Goal: Information Seeking & Learning: Learn about a topic

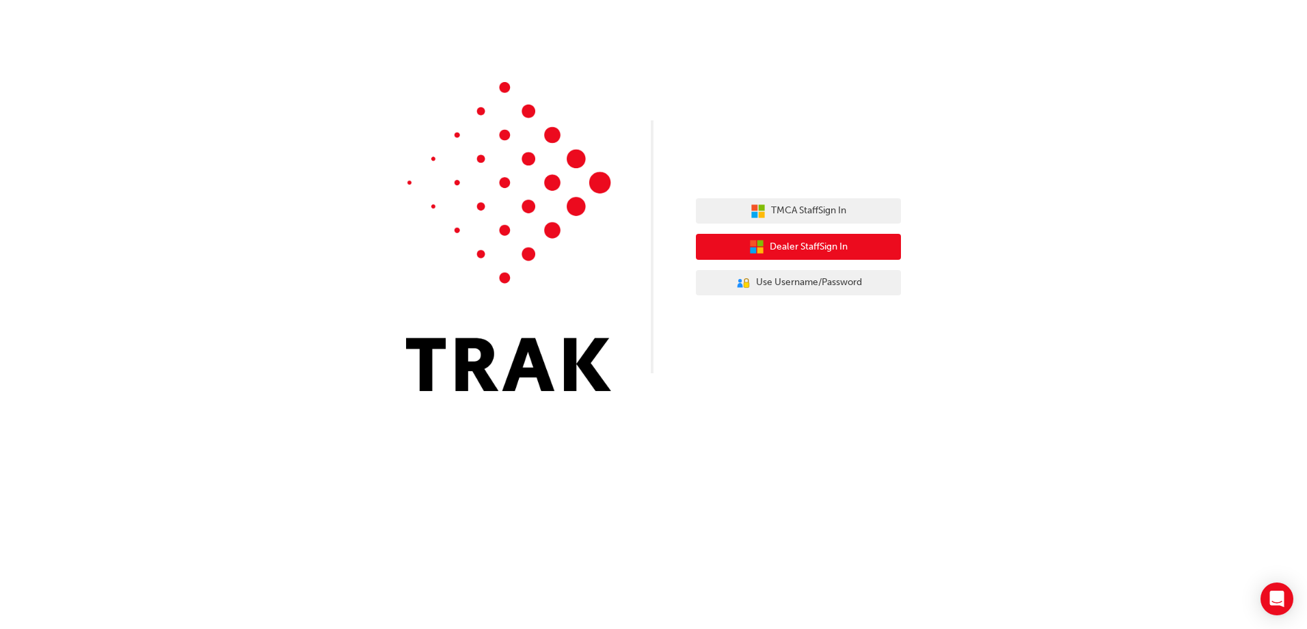
click at [839, 245] on span "Dealer Staff Sign In" at bounding box center [809, 247] width 78 height 16
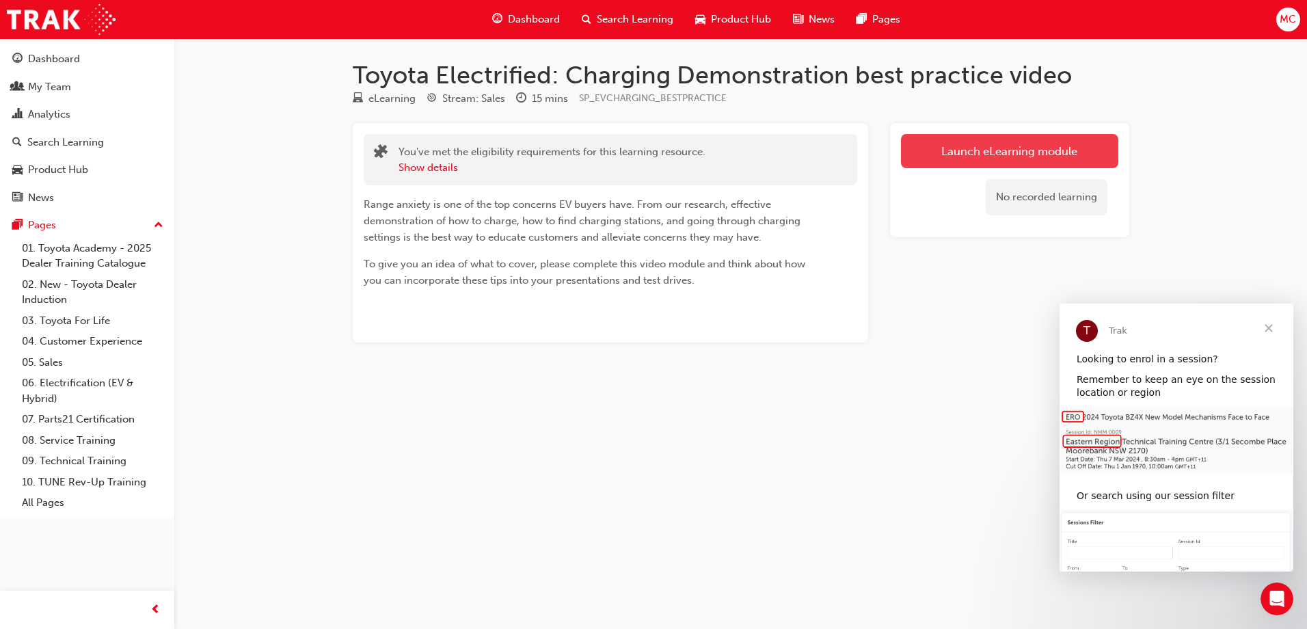
click at [1024, 150] on link "Launch eLearning module" at bounding box center [1009, 151] width 217 height 34
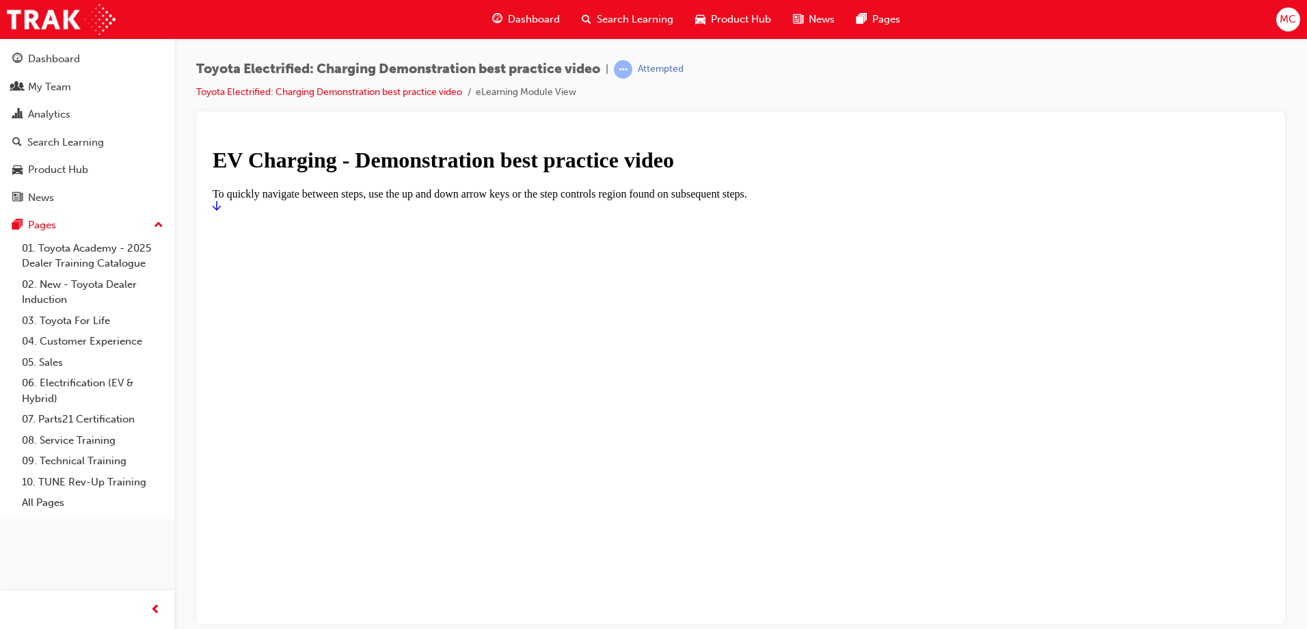
click at [221, 211] on icon "Start" at bounding box center [217, 205] width 8 height 11
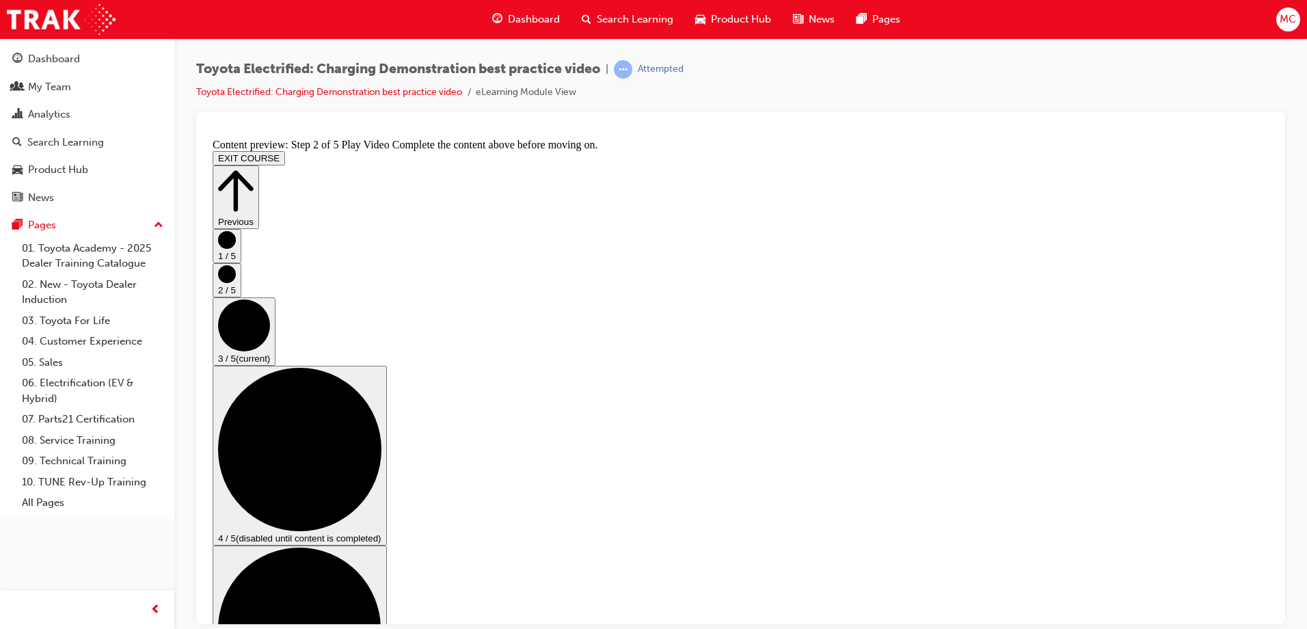
scroll to position [137, 0]
checkbox input "true"
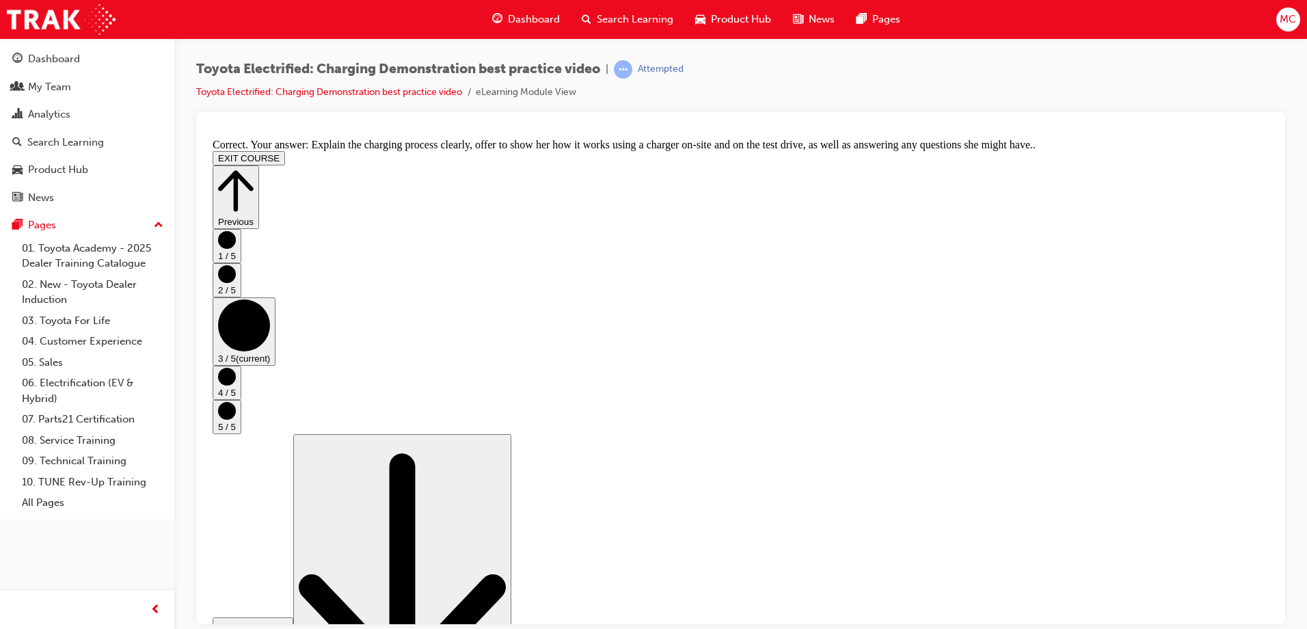
scroll to position [252, 0]
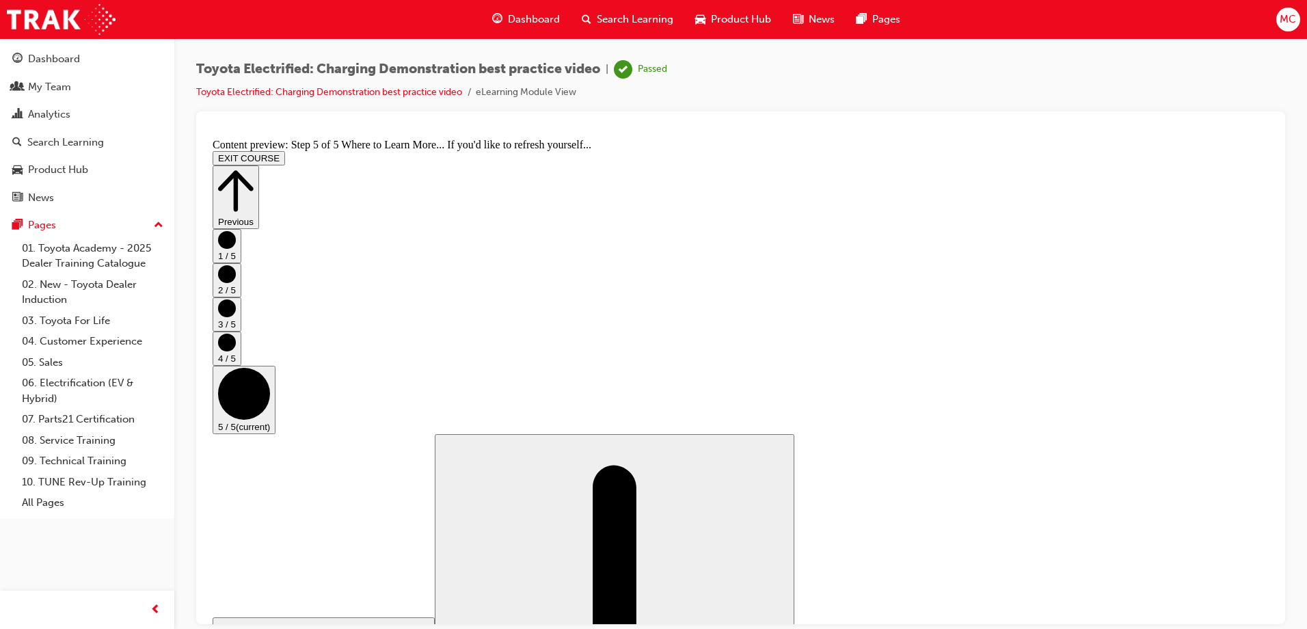
scroll to position [138, 0]
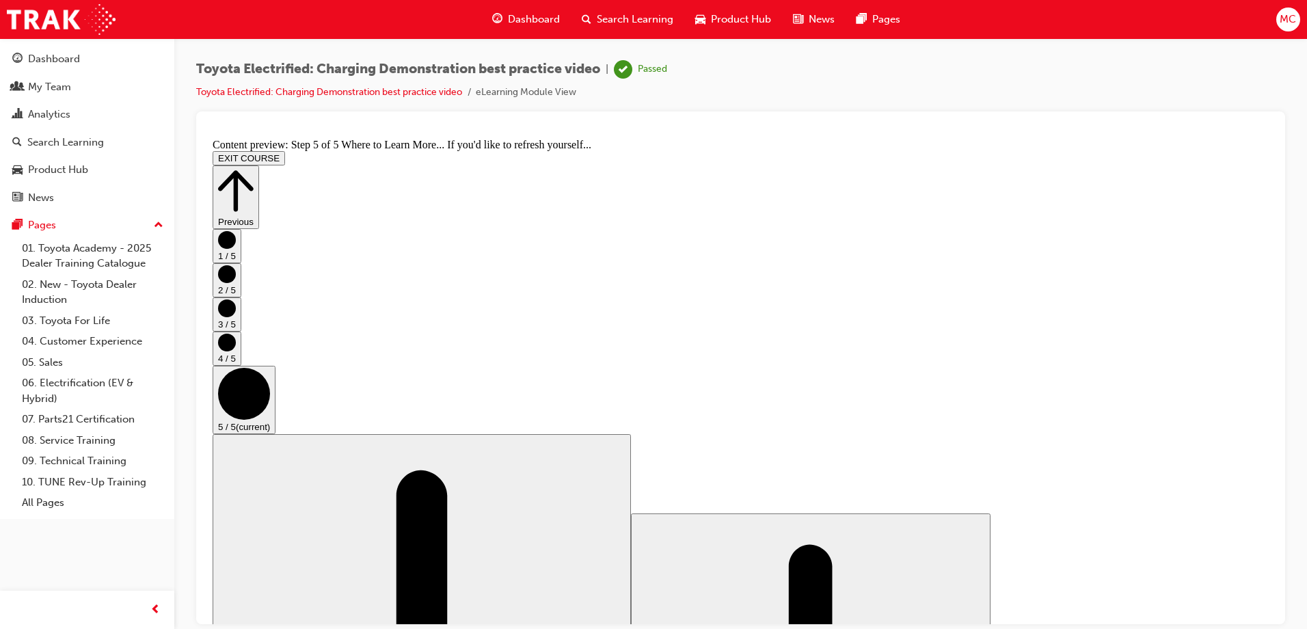
click at [285, 150] on button "EXIT COURSE" at bounding box center [249, 157] width 72 height 14
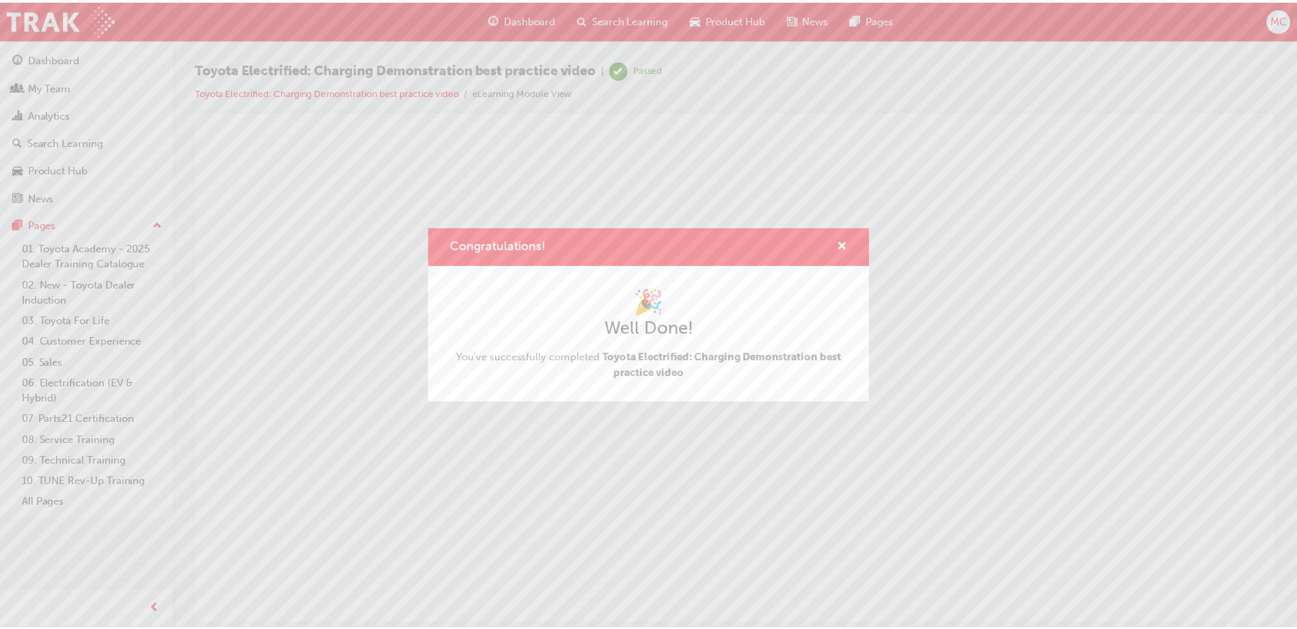
scroll to position [0, 0]
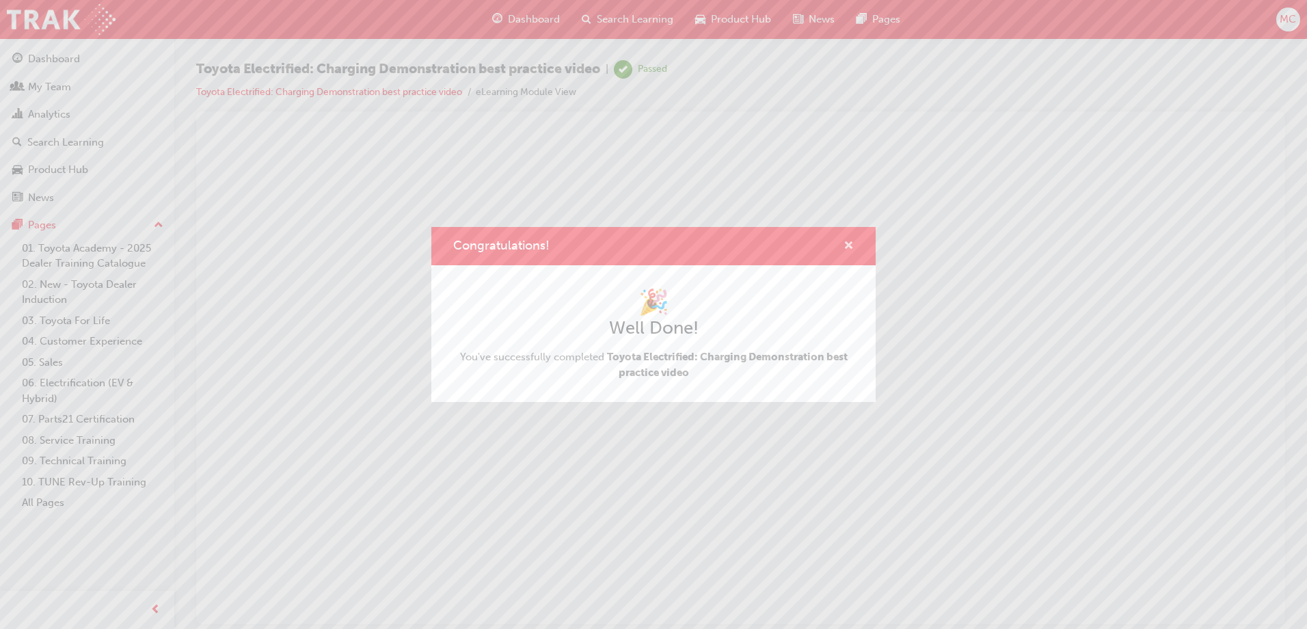
click at [847, 243] on span "cross-icon" at bounding box center [848, 247] width 10 height 12
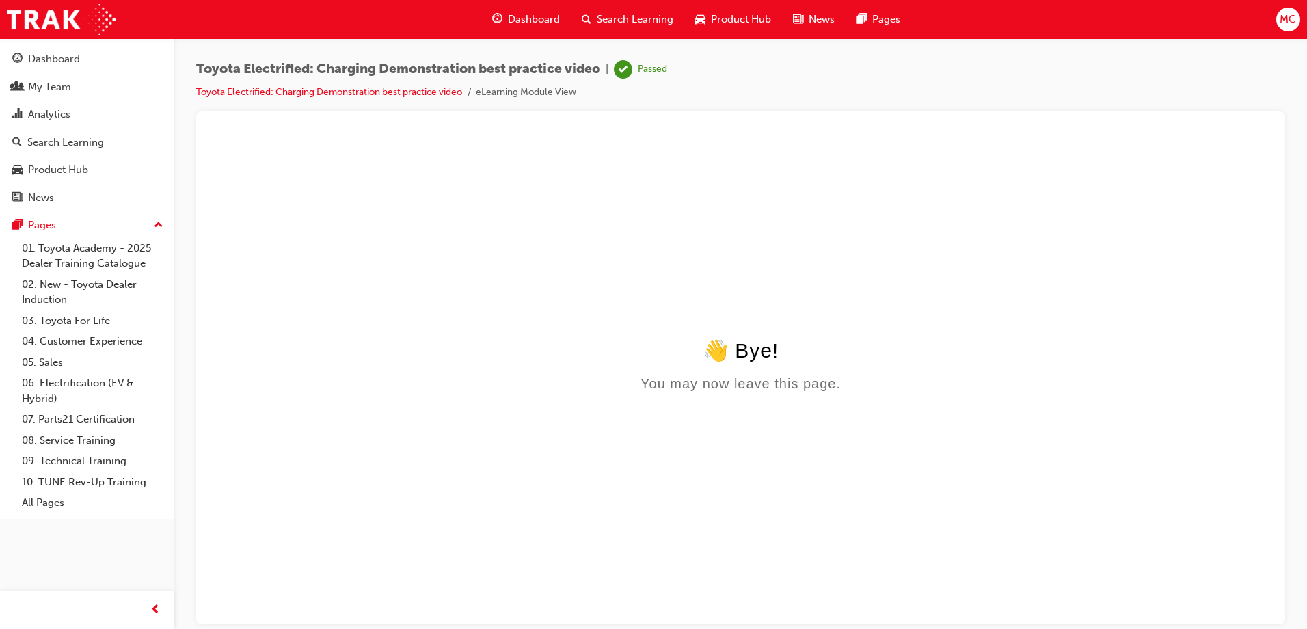
click at [526, 22] on span "Dashboard" at bounding box center [534, 20] width 52 height 16
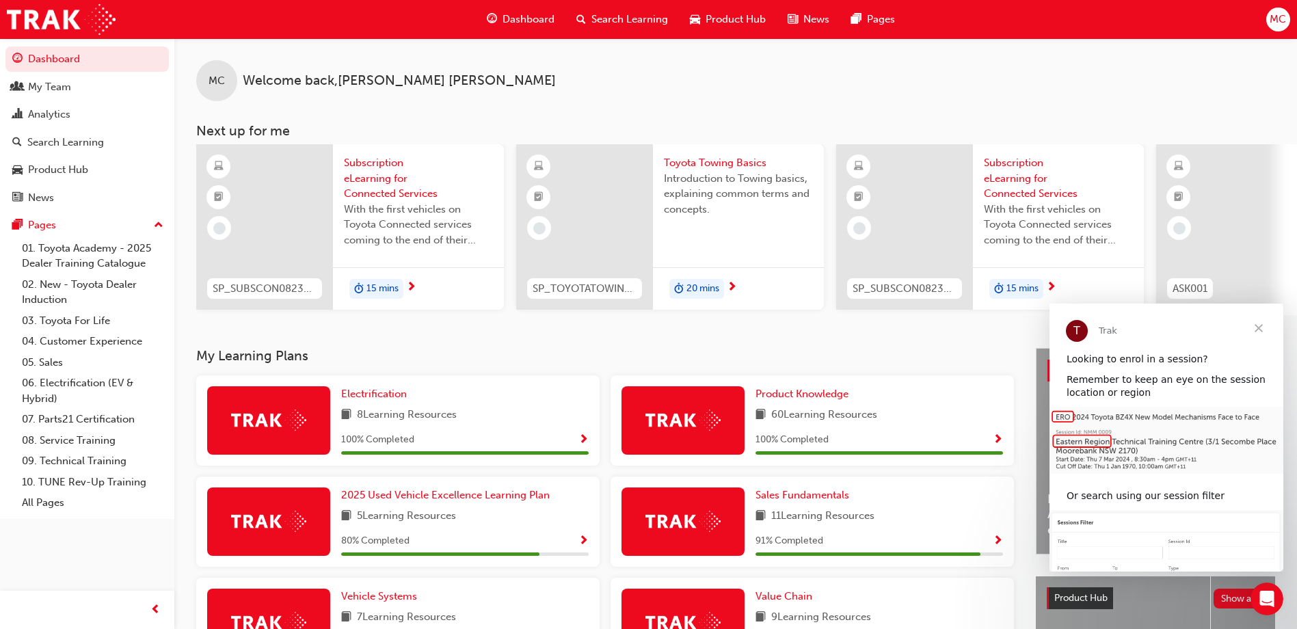
click at [1258, 324] on span "Close" at bounding box center [1258, 327] width 49 height 49
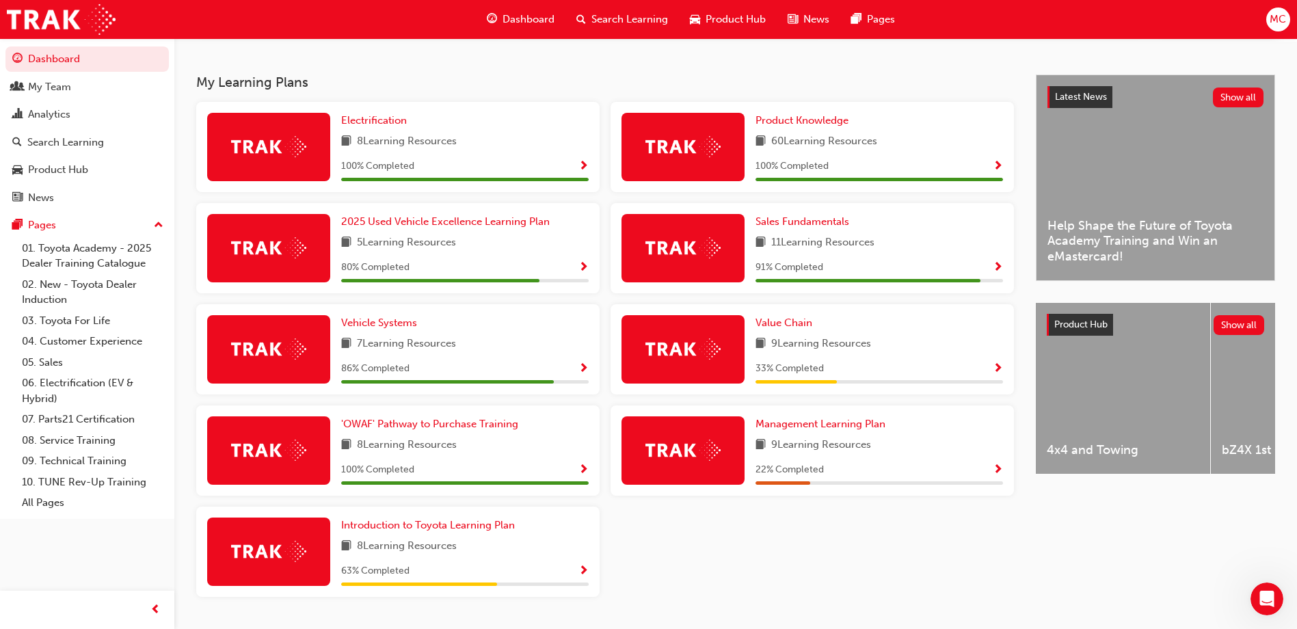
scroll to position [205, 0]
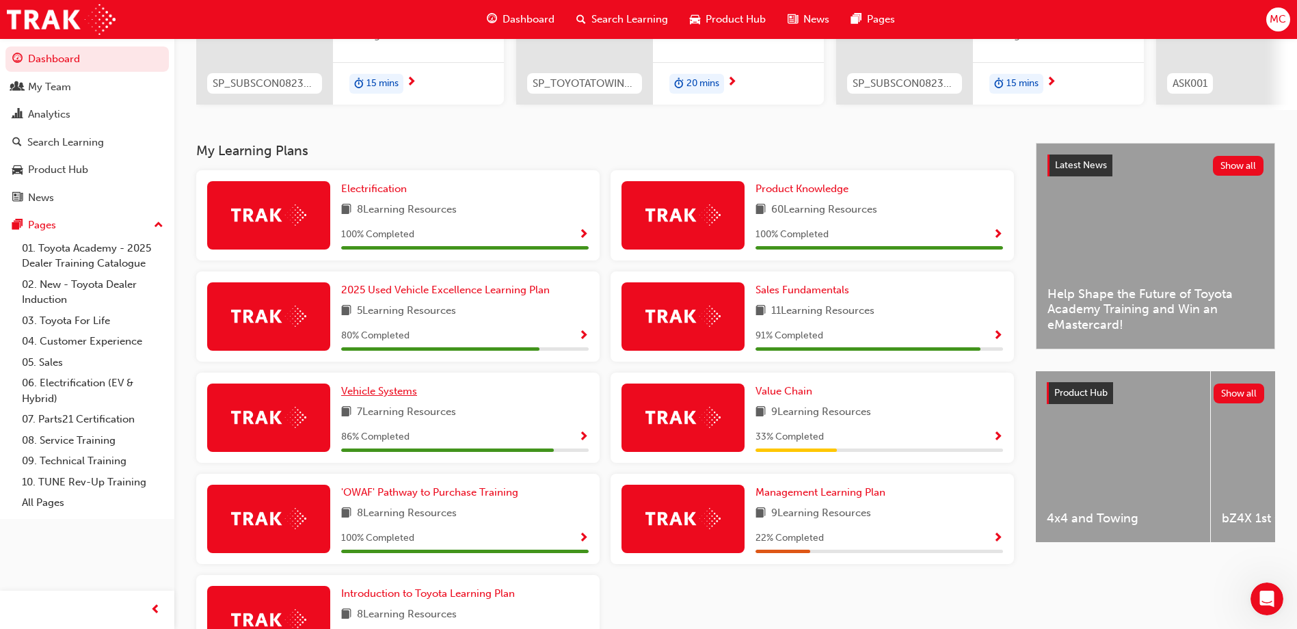
click at [390, 393] on span "Vehicle Systems" at bounding box center [379, 391] width 76 height 12
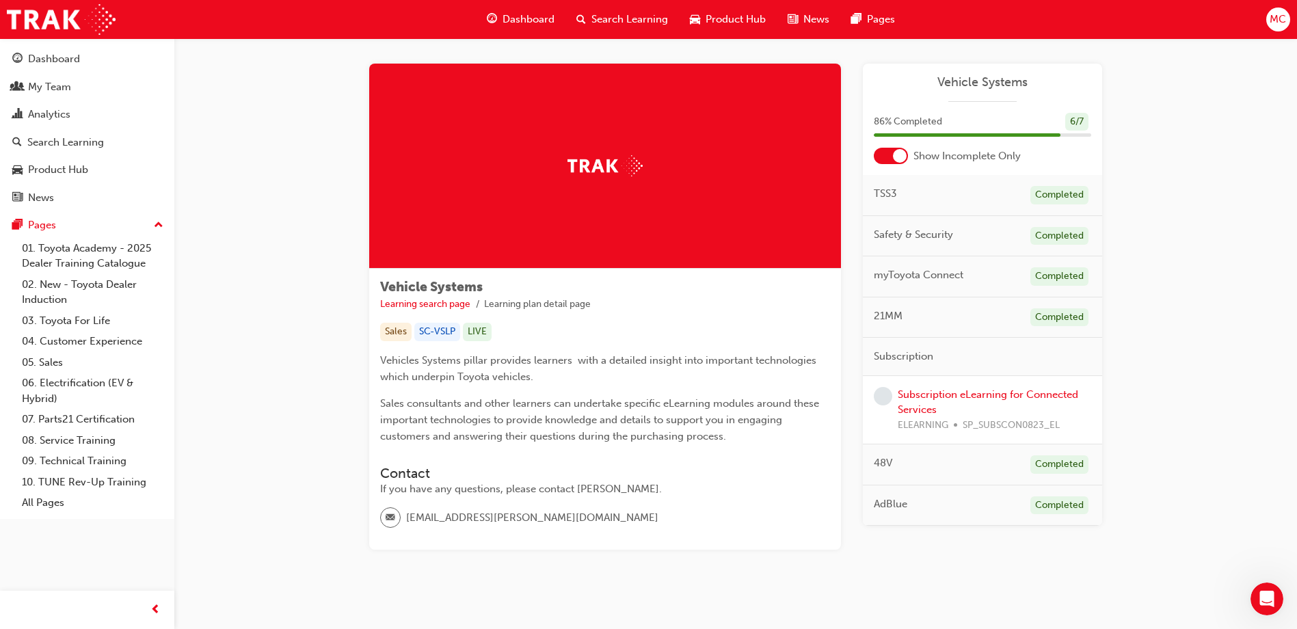
scroll to position [28, 0]
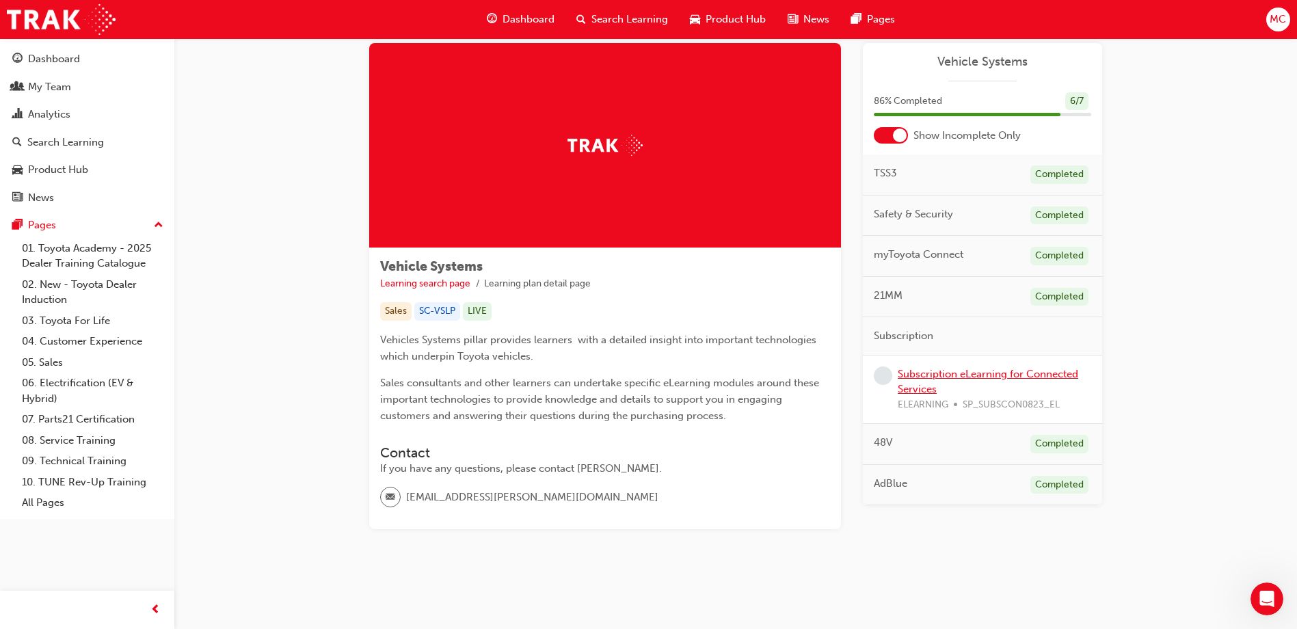
click at [937, 371] on link "Subscription eLearning for Connected Services" at bounding box center [987, 382] width 180 height 28
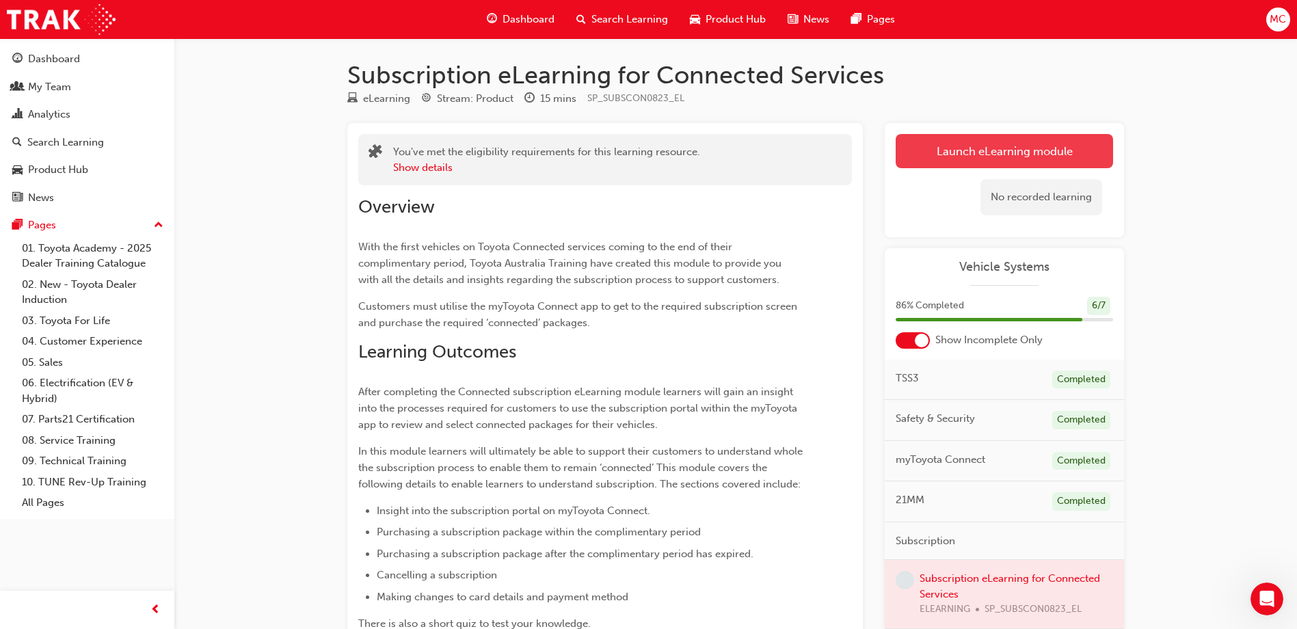
click at [955, 150] on link "Launch eLearning module" at bounding box center [1003, 151] width 217 height 34
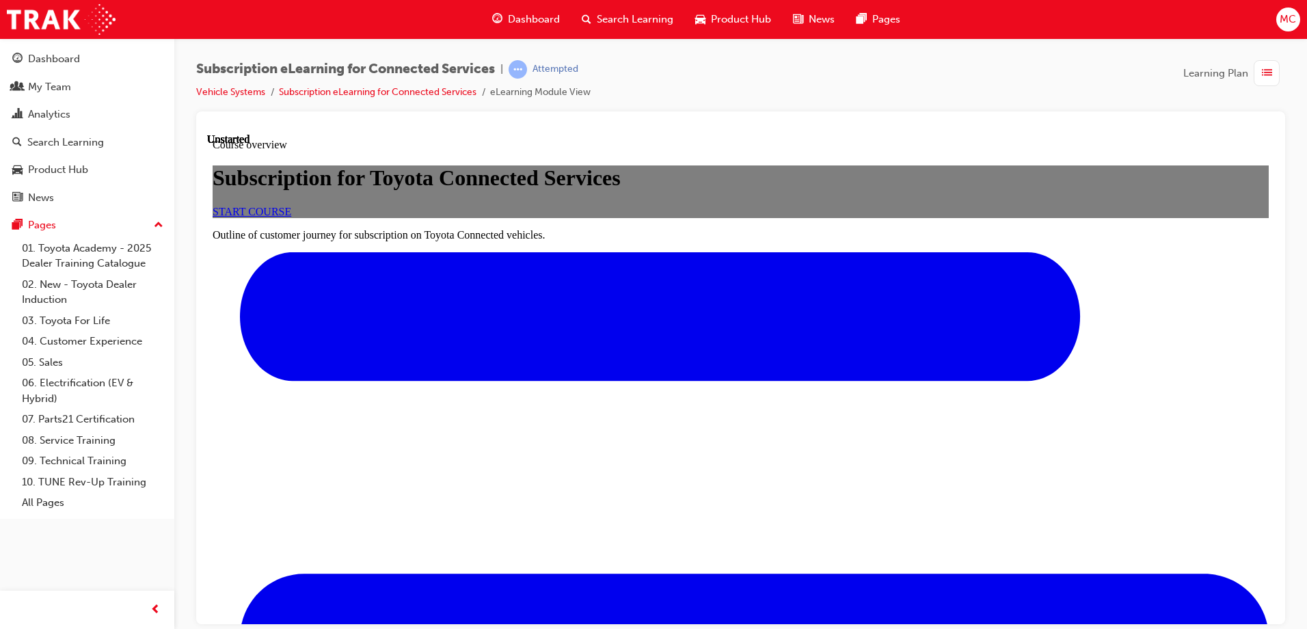
click at [291, 217] on span "START COURSE" at bounding box center [252, 211] width 79 height 12
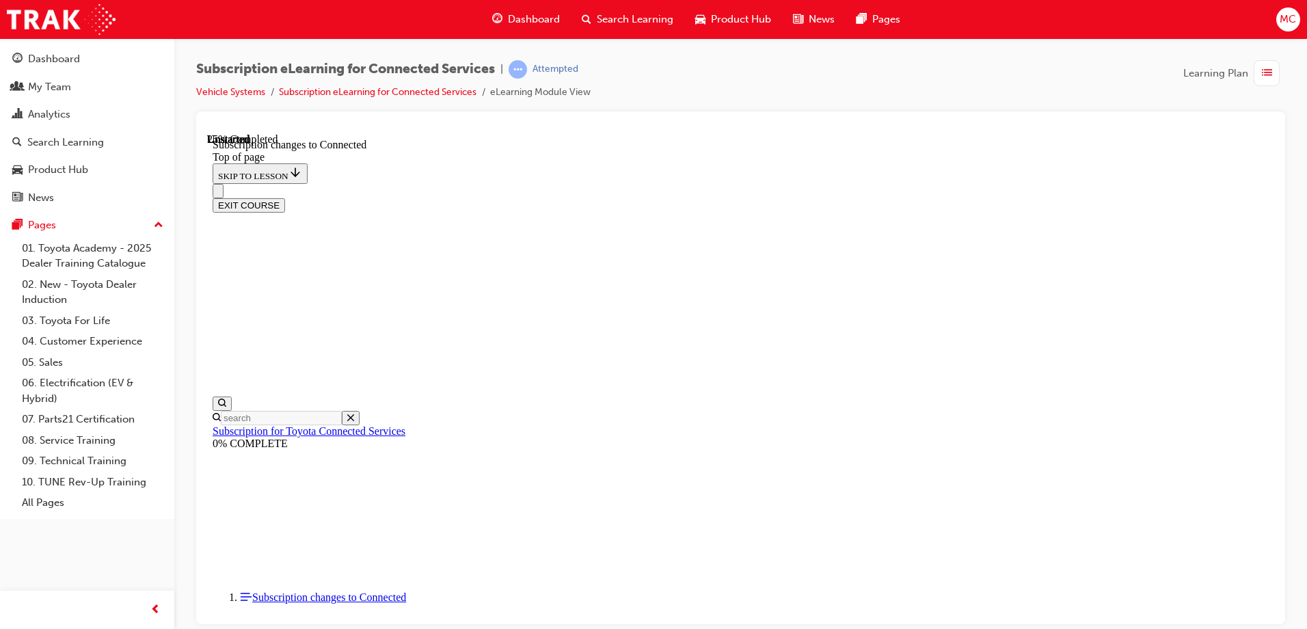
scroll to position [740, 0]
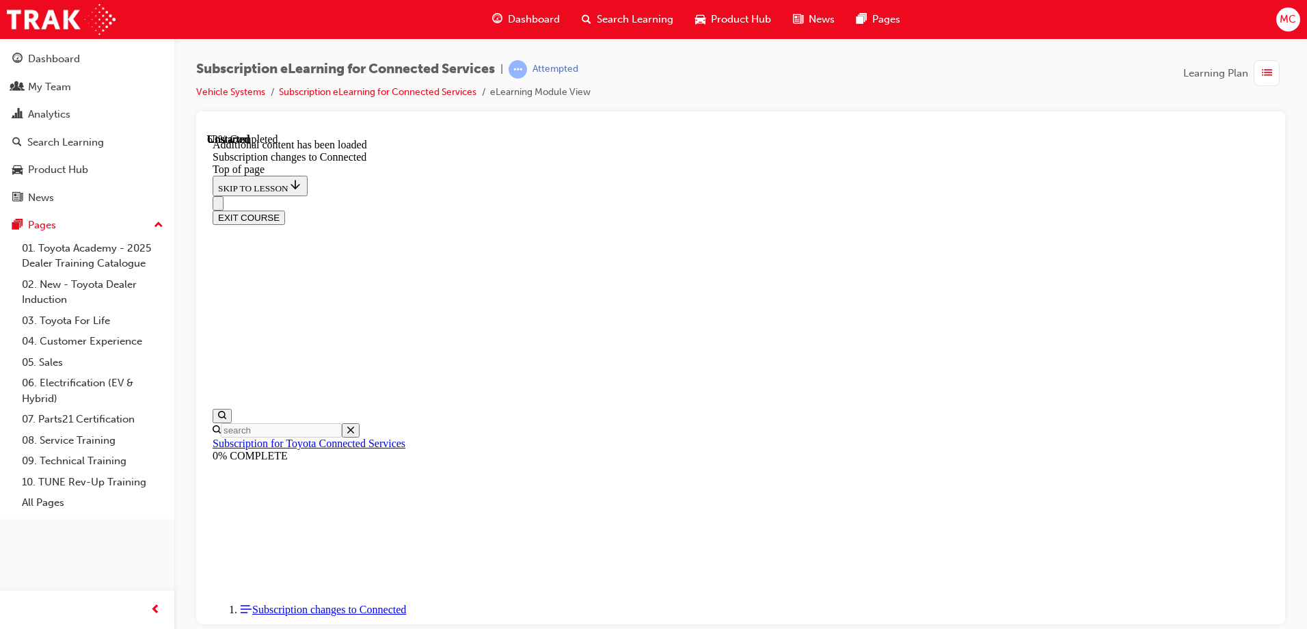
scroll to position [1653, 0]
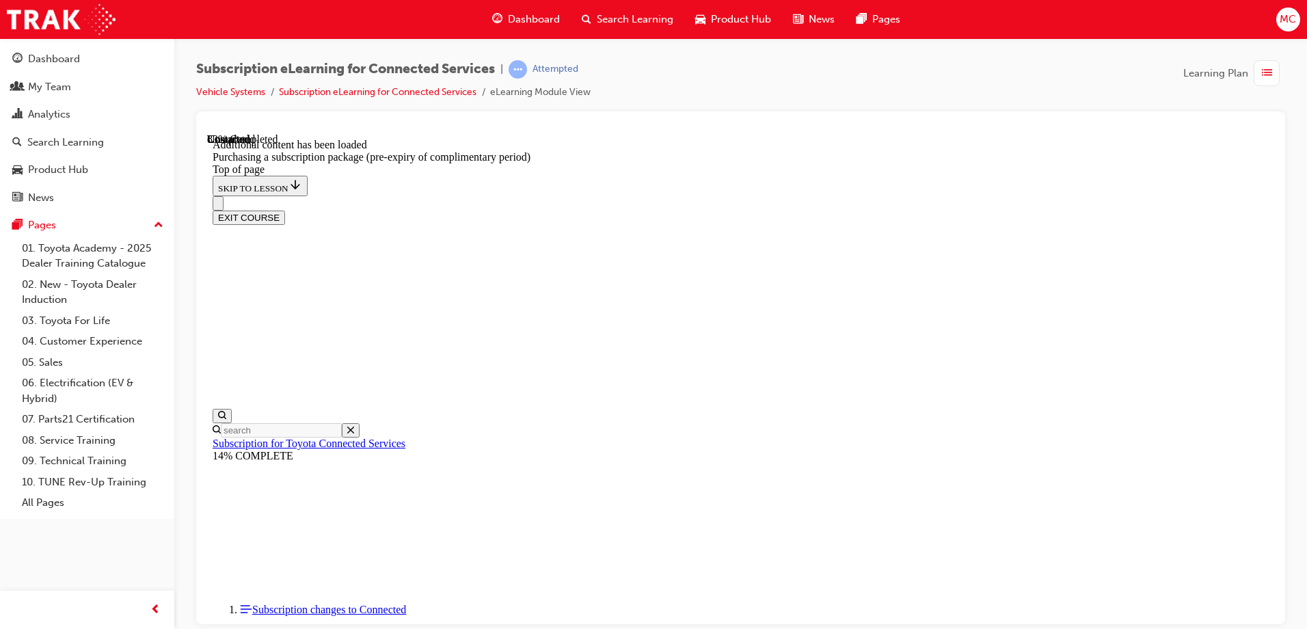
drag, startPoint x: 1057, startPoint y: 394, endPoint x: 1072, endPoint y: 407, distance: 20.4
drag, startPoint x: 1135, startPoint y: 413, endPoint x: 1114, endPoint y: 413, distance: 21.2
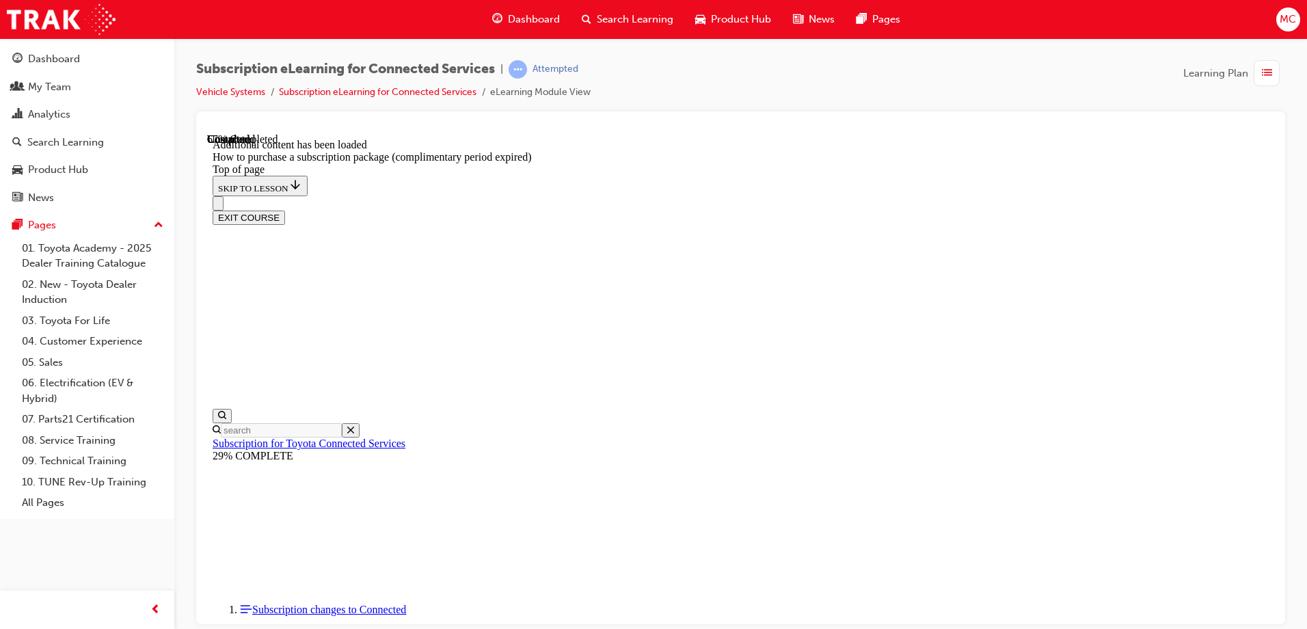
scroll to position [588, 0]
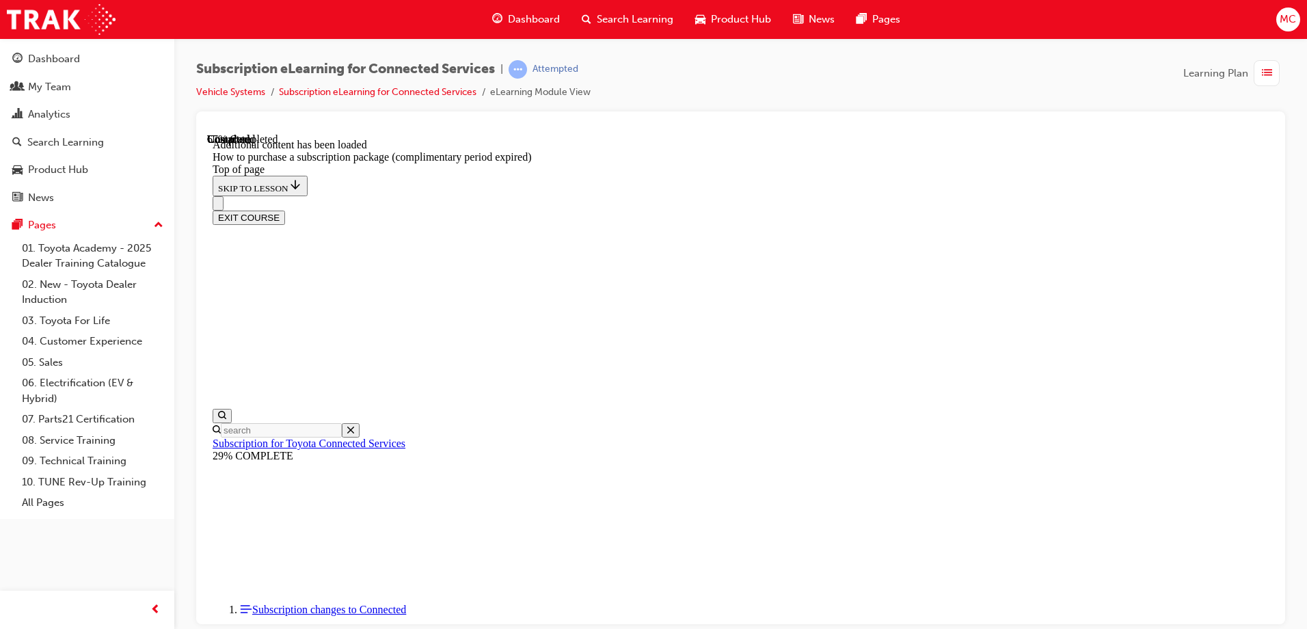
drag, startPoint x: 990, startPoint y: 298, endPoint x: 983, endPoint y: 339, distance: 41.6
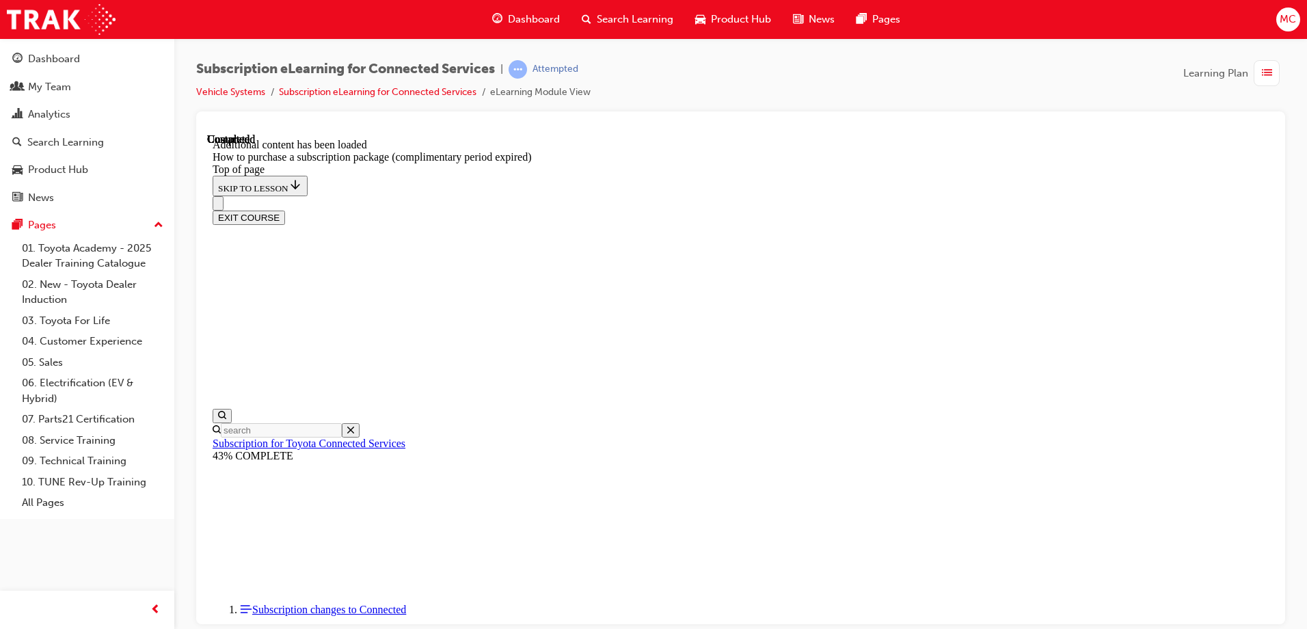
drag, startPoint x: 1022, startPoint y: 153, endPoint x: 1083, endPoint y: 174, distance: 64.4
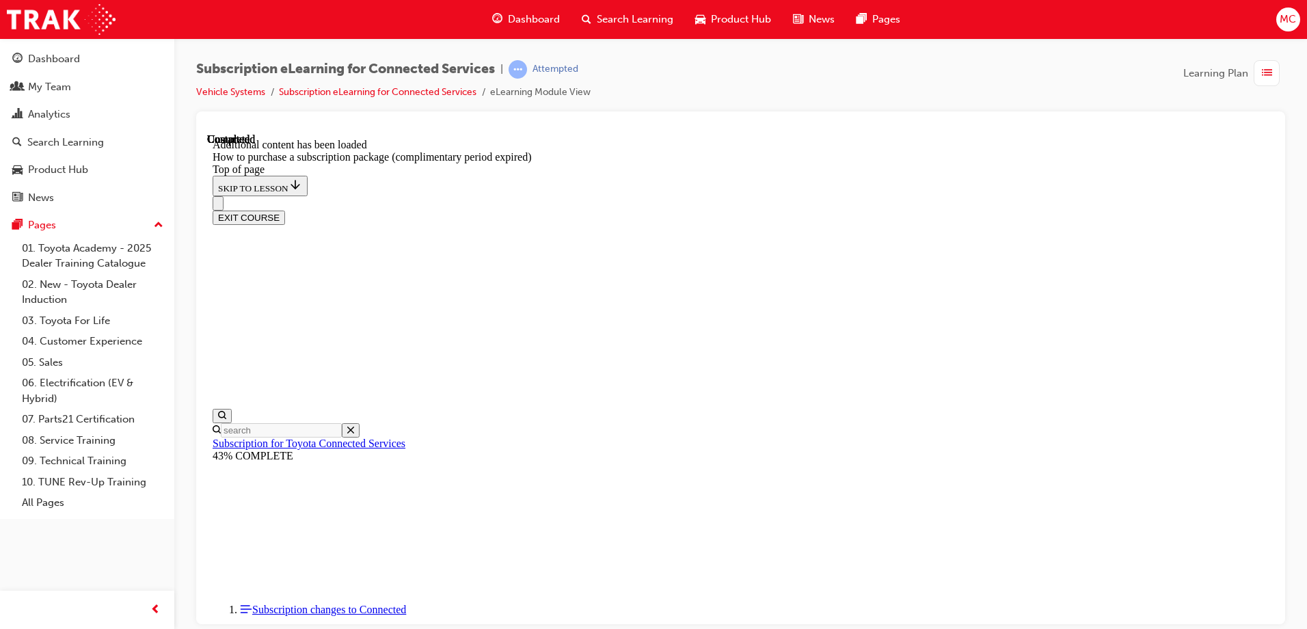
drag, startPoint x: 632, startPoint y: 168, endPoint x: 649, endPoint y: 173, distance: 17.1
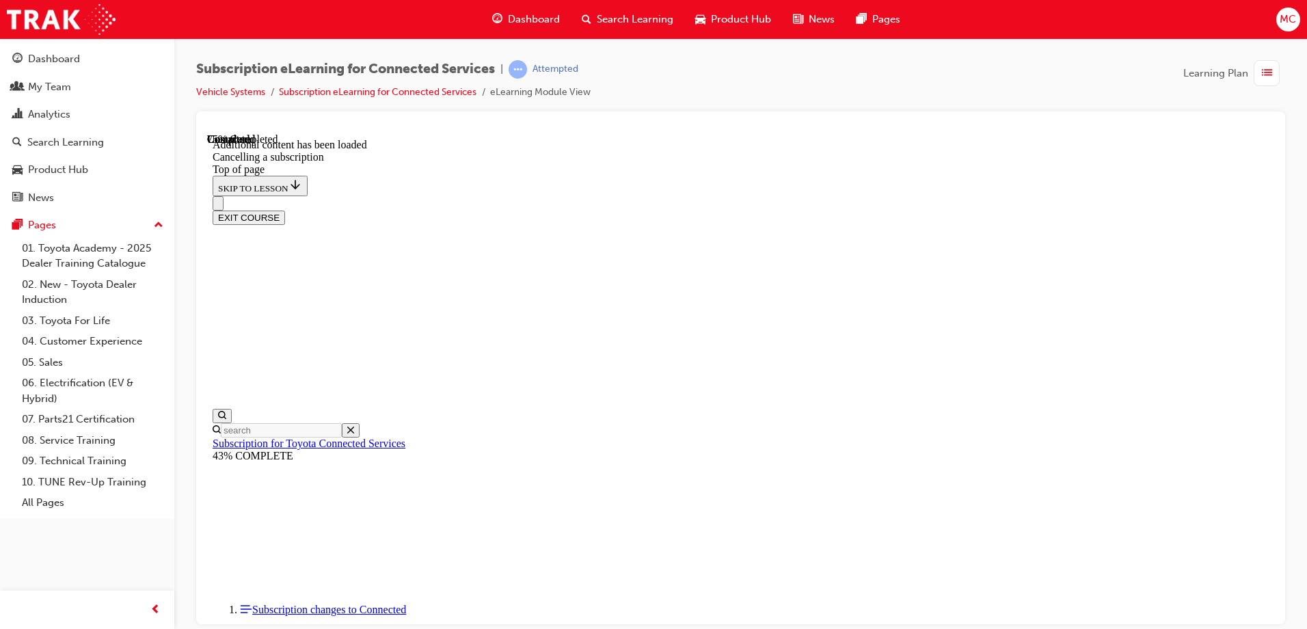
drag, startPoint x: 831, startPoint y: 151, endPoint x: 852, endPoint y: 159, distance: 22.5
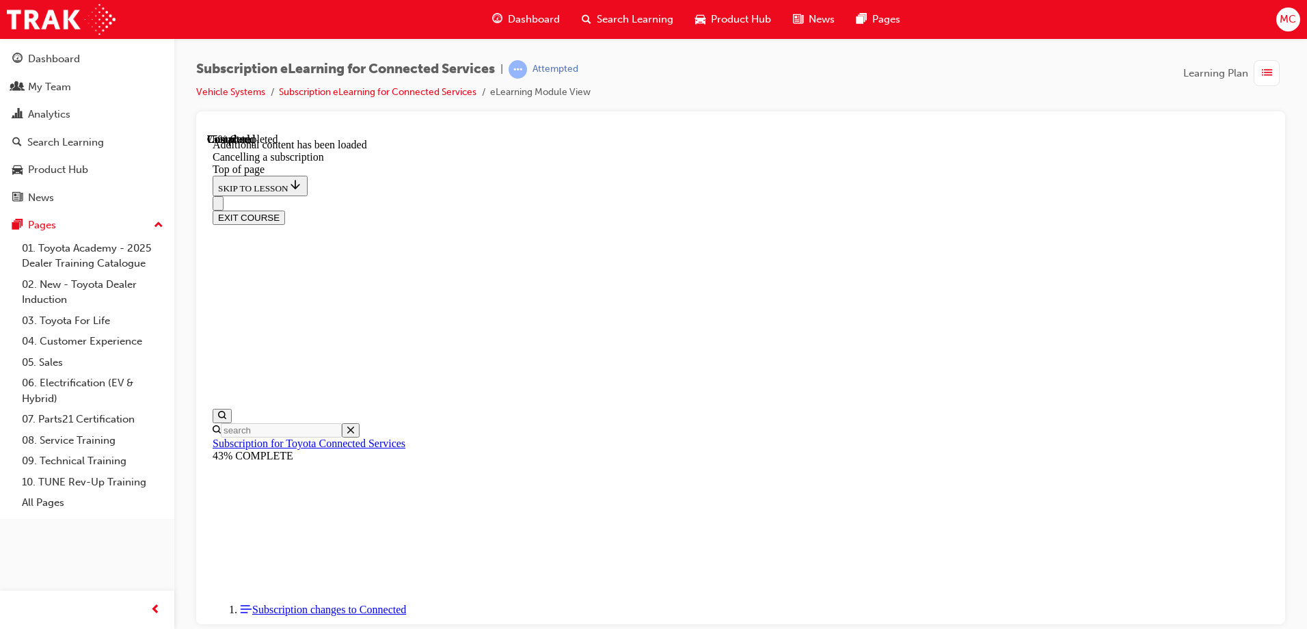
drag, startPoint x: 1109, startPoint y: 191, endPoint x: 1054, endPoint y: 209, distance: 58.1
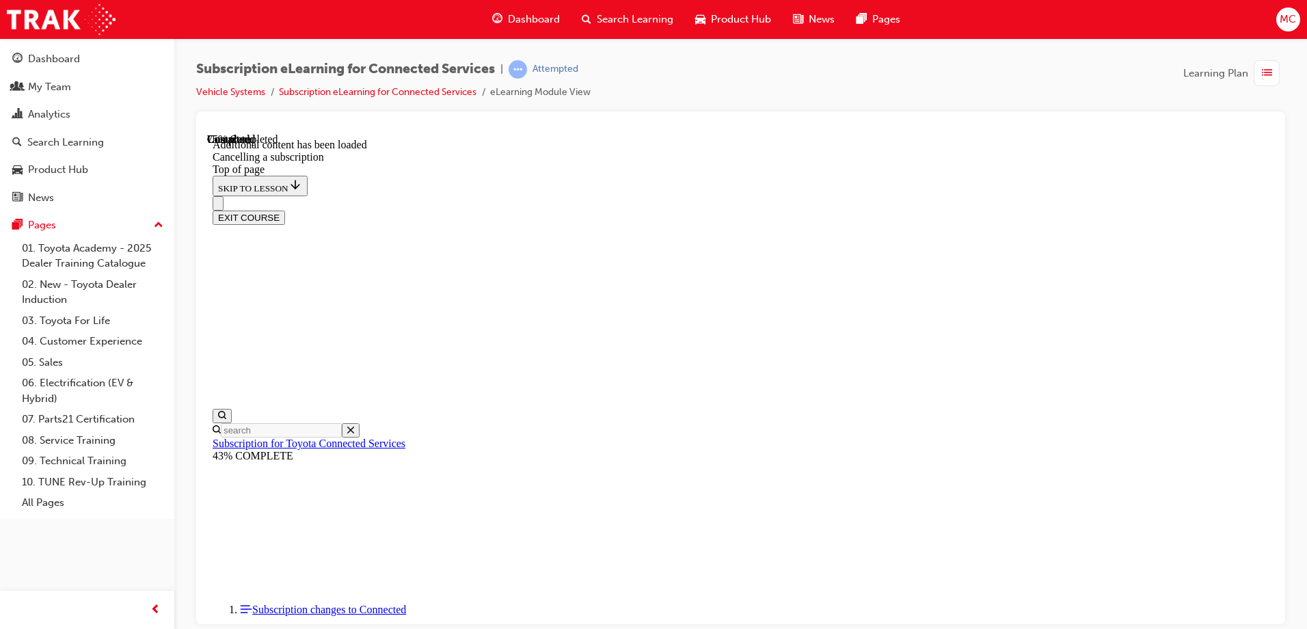
drag, startPoint x: 861, startPoint y: 382, endPoint x: 881, endPoint y: 344, distance: 42.5
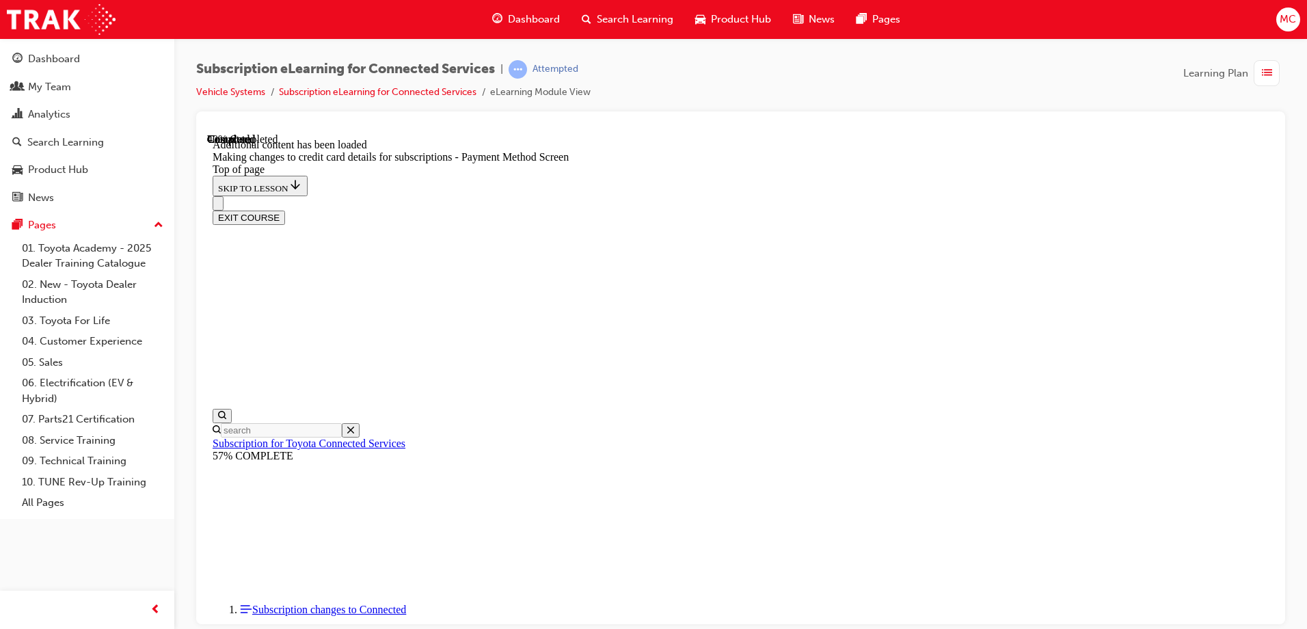
scroll to position [452, 0]
drag, startPoint x: 832, startPoint y: 215, endPoint x: 895, endPoint y: 219, distance: 63.7
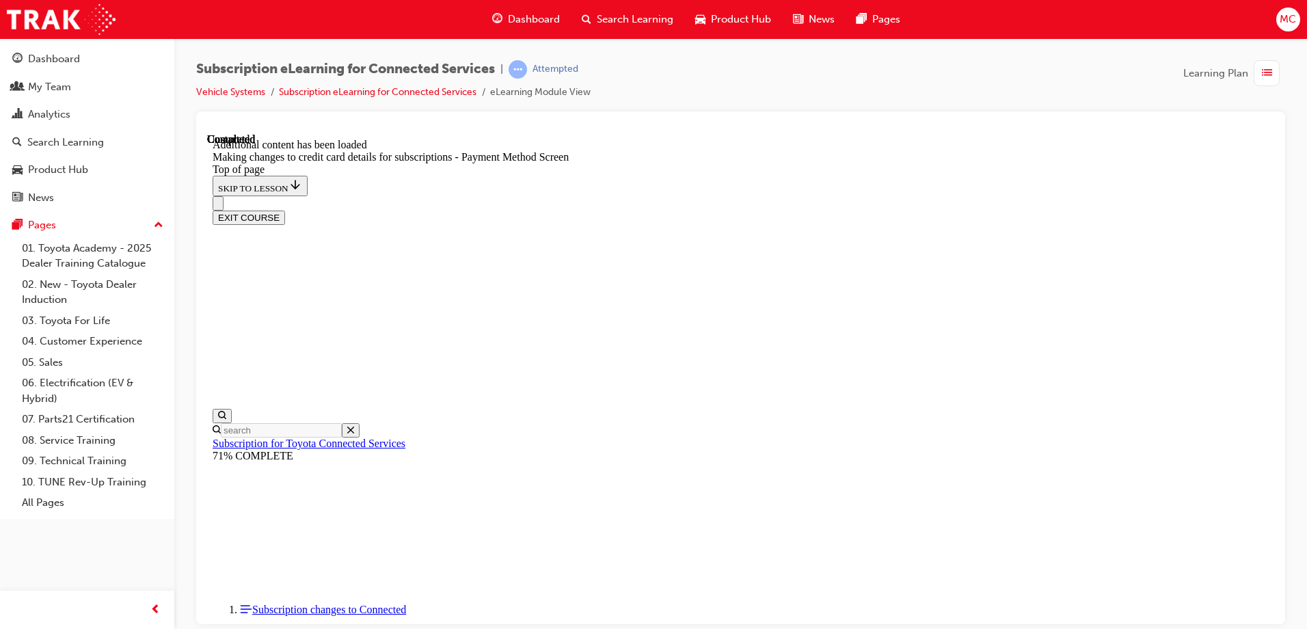
drag, startPoint x: 878, startPoint y: 180, endPoint x: 861, endPoint y: 184, distance: 17.4
drag, startPoint x: 845, startPoint y: 198, endPoint x: 867, endPoint y: 199, distance: 21.9
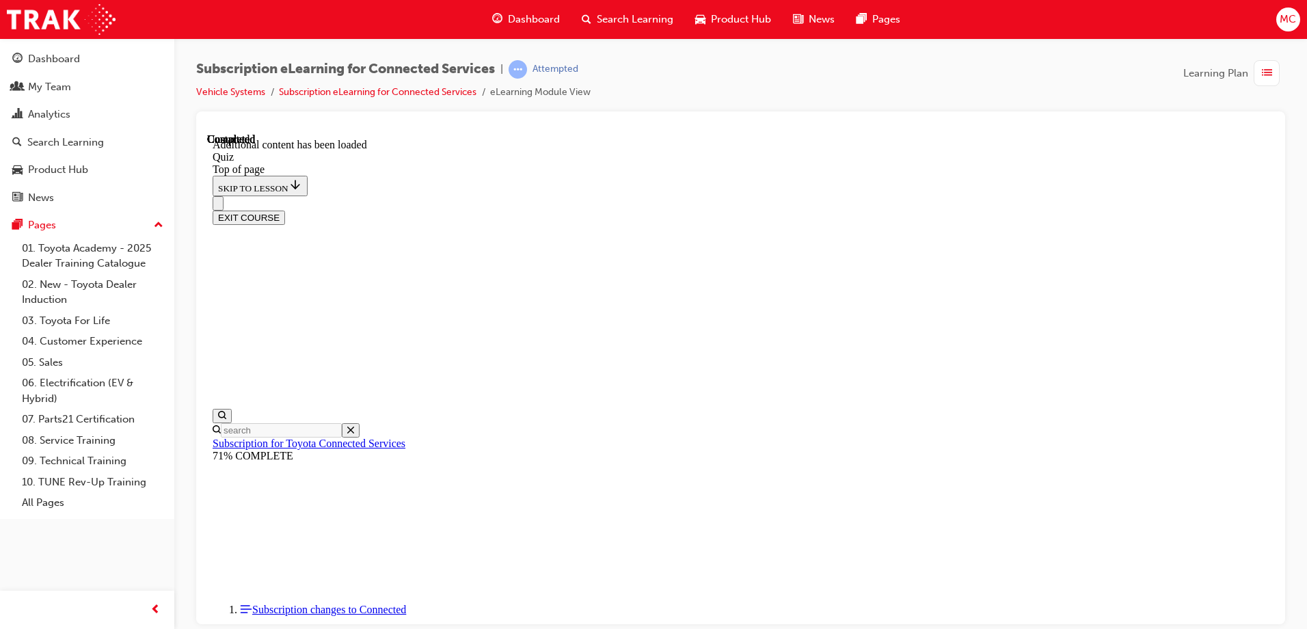
scroll to position [42, 0]
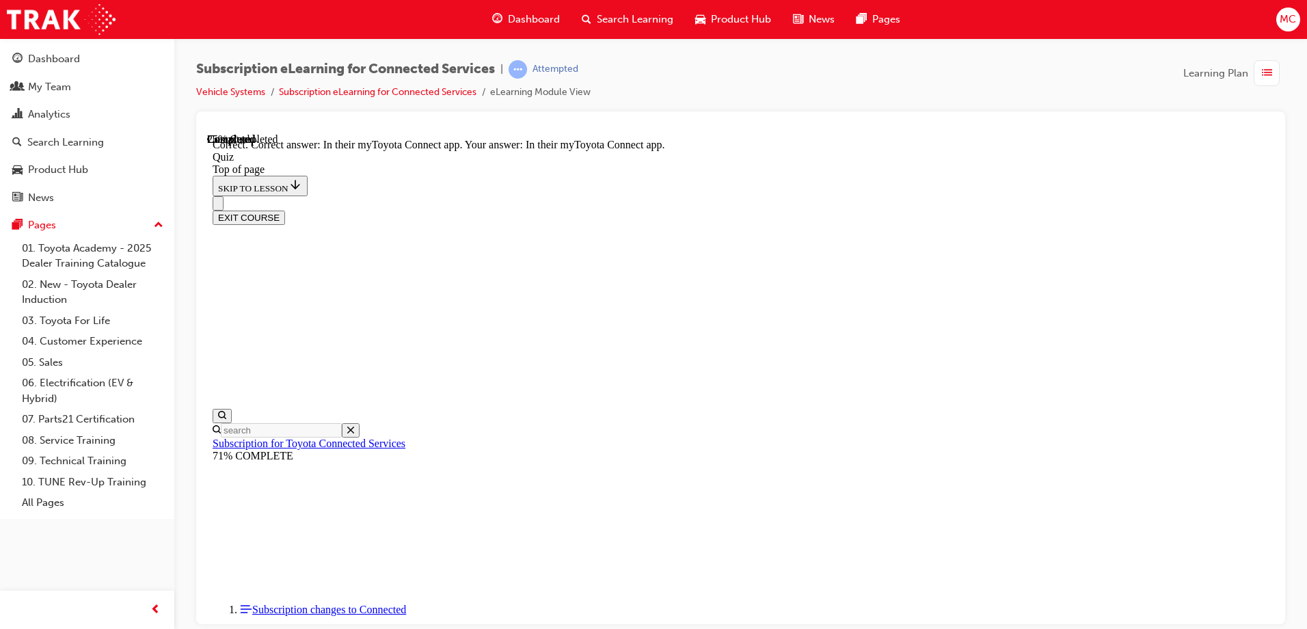
scroll to position [42, 0]
drag, startPoint x: 621, startPoint y: 473, endPoint x: 630, endPoint y: 480, distance: 11.6
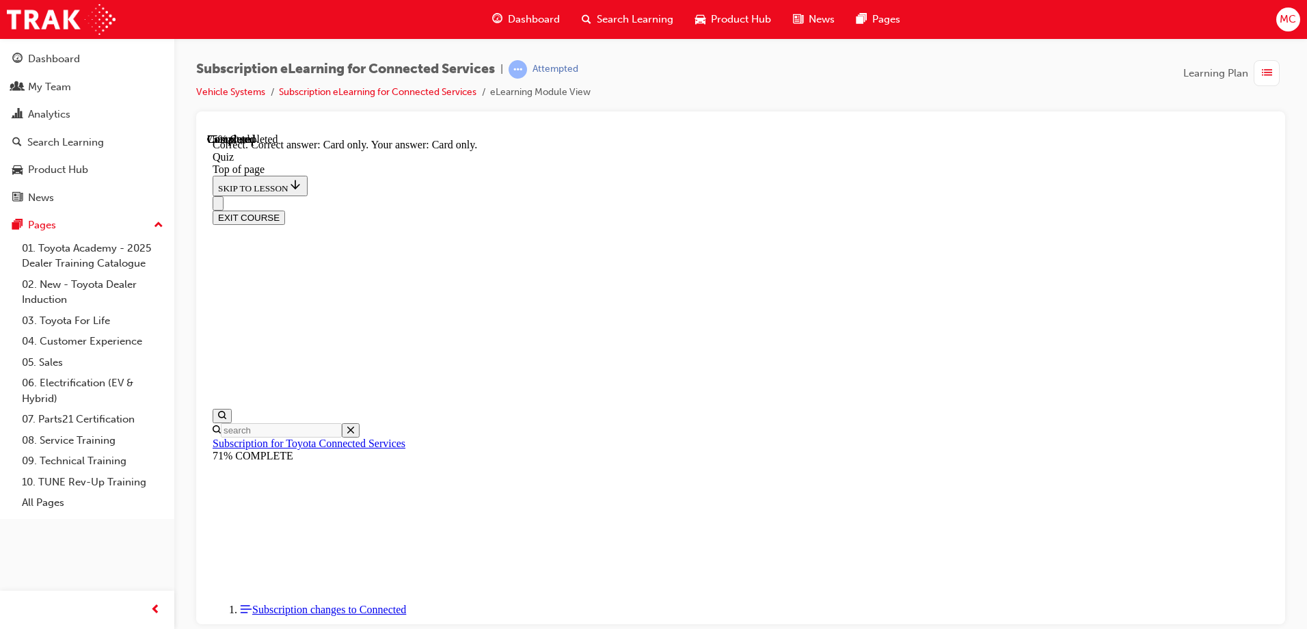
scroll to position [175, 0]
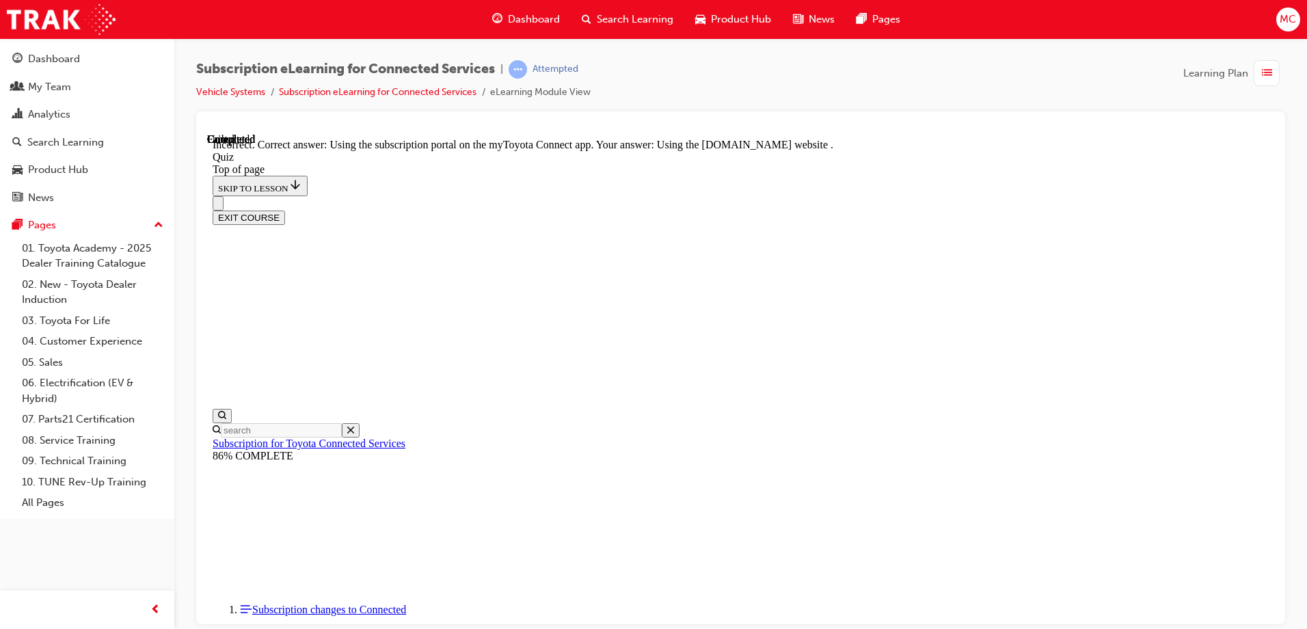
scroll to position [175, 0]
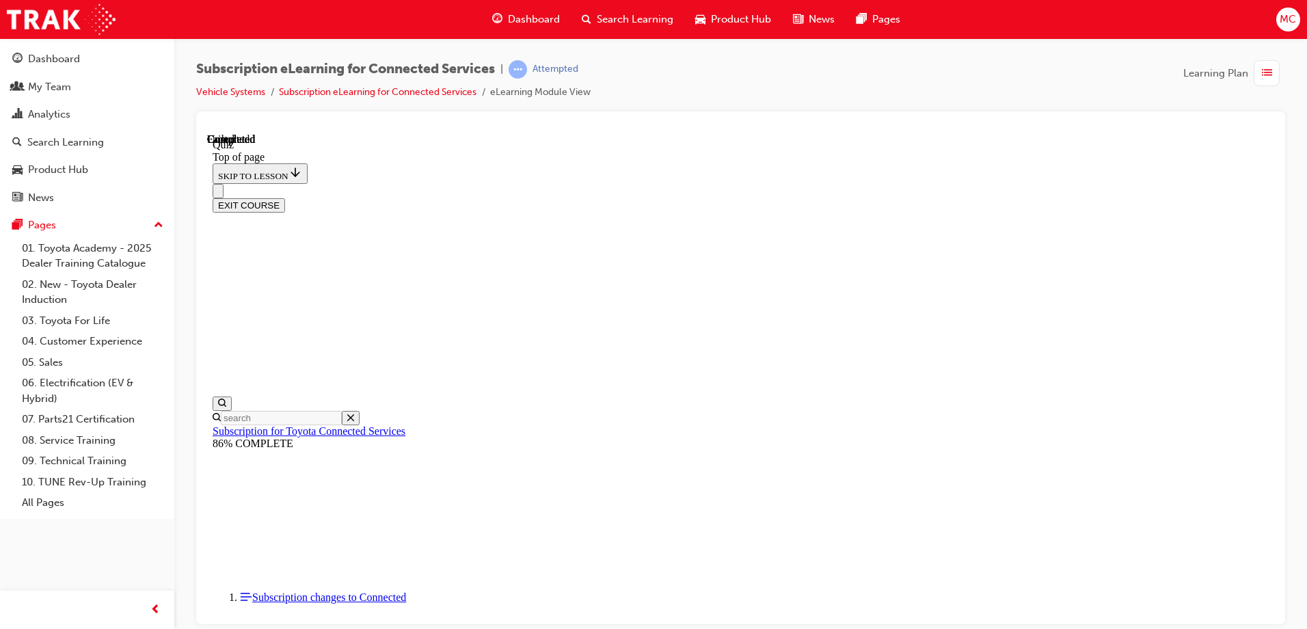
scroll to position [252, 0]
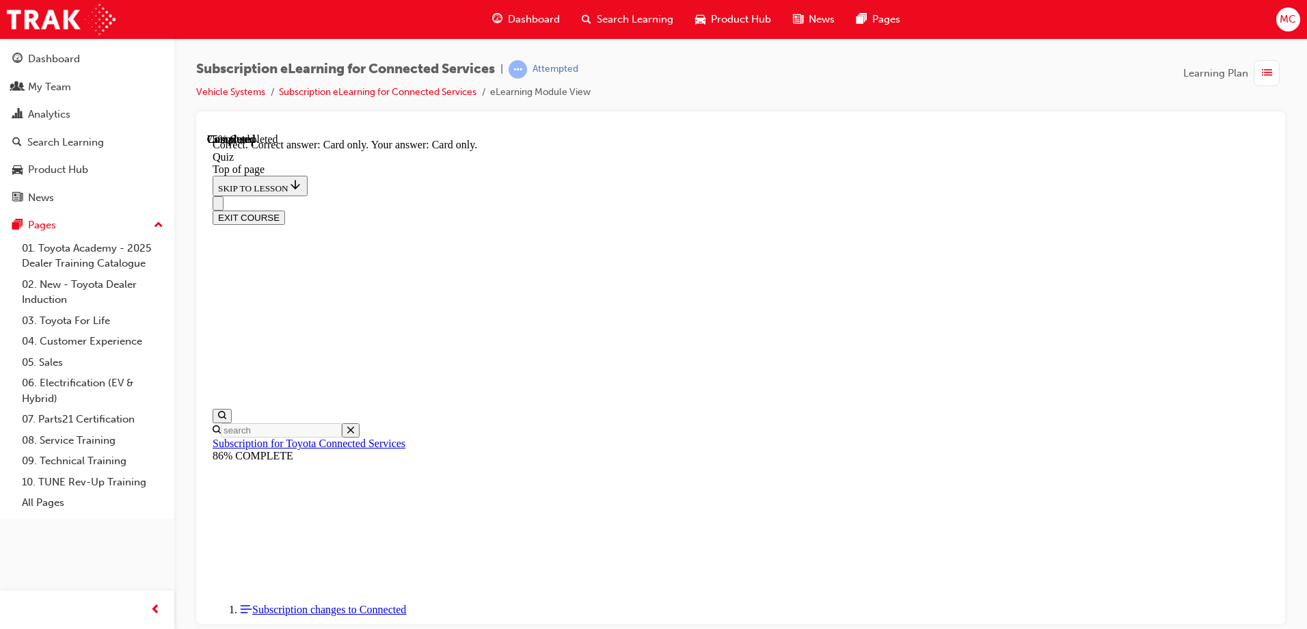
scroll to position [175, 0]
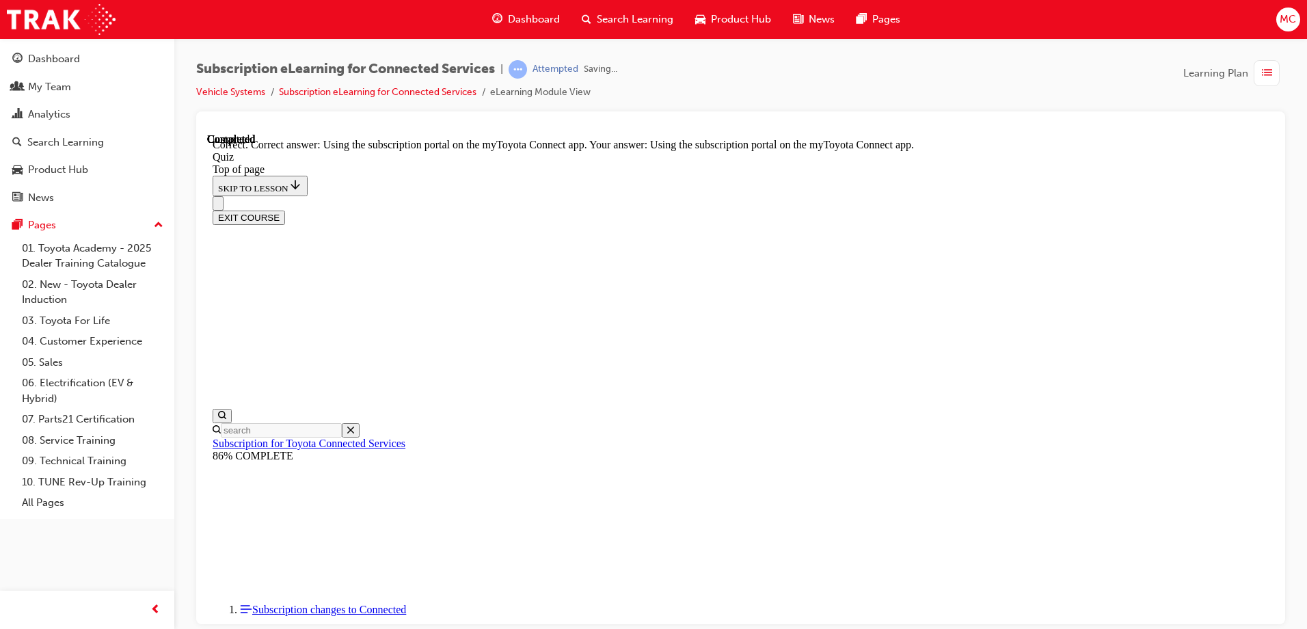
scroll to position [175, 0]
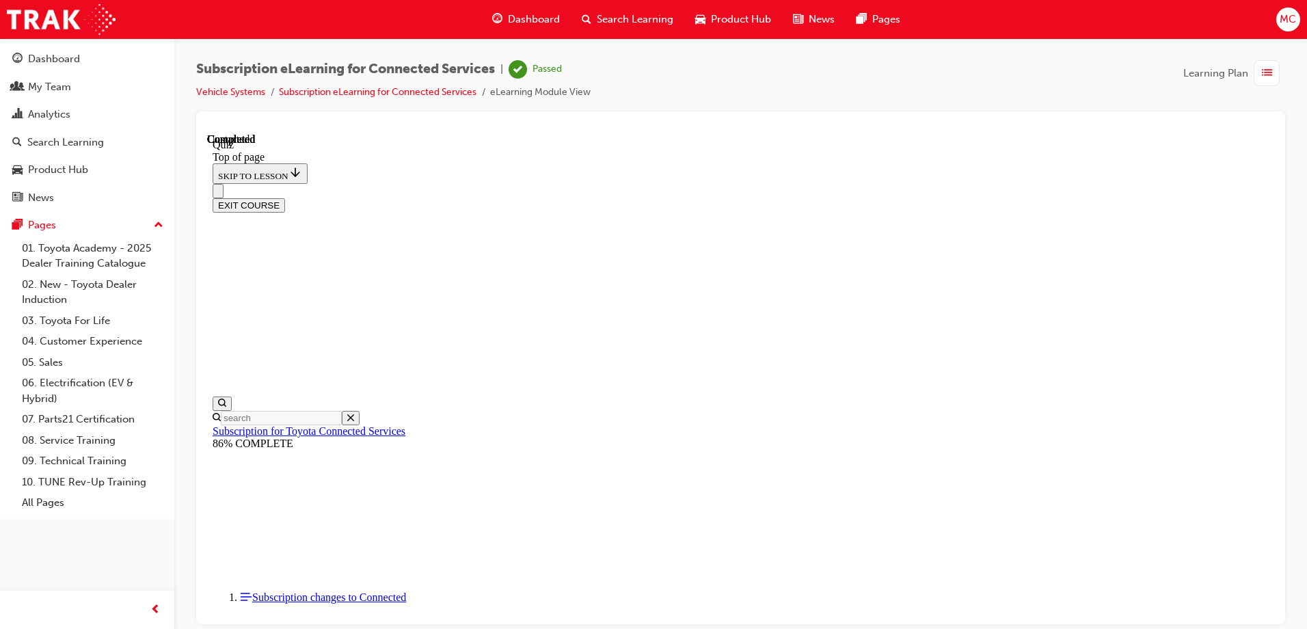
scroll to position [252, 0]
click at [285, 198] on button "EXIT COURSE" at bounding box center [249, 205] width 72 height 14
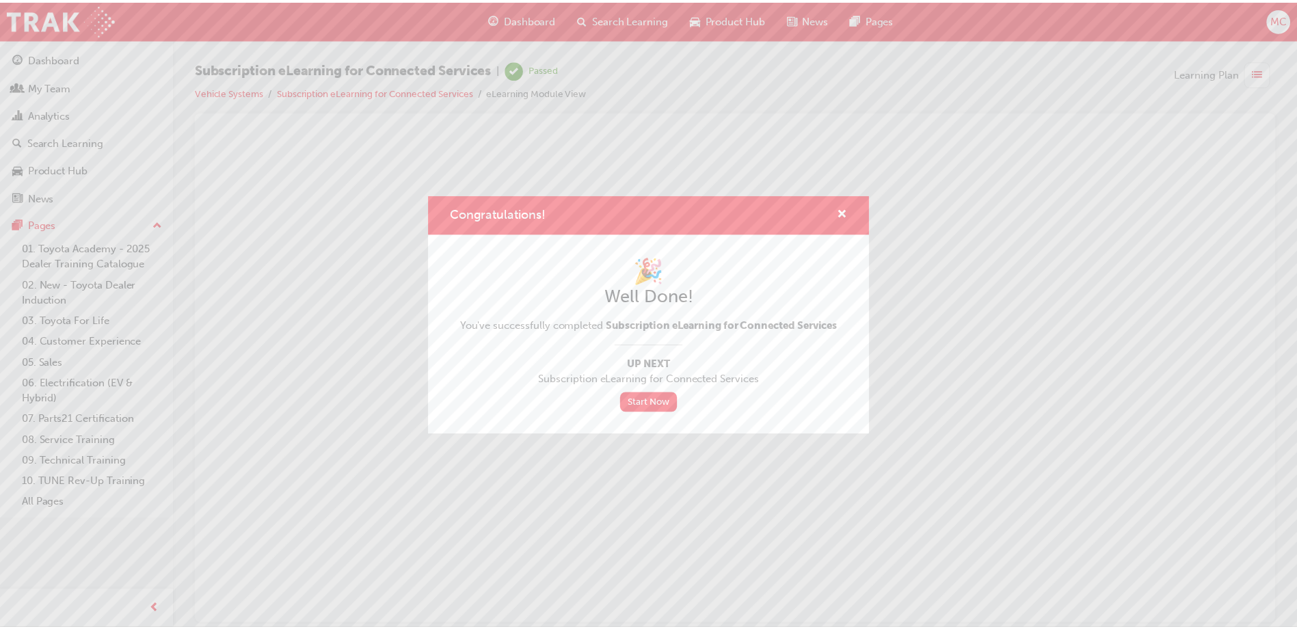
scroll to position [0, 0]
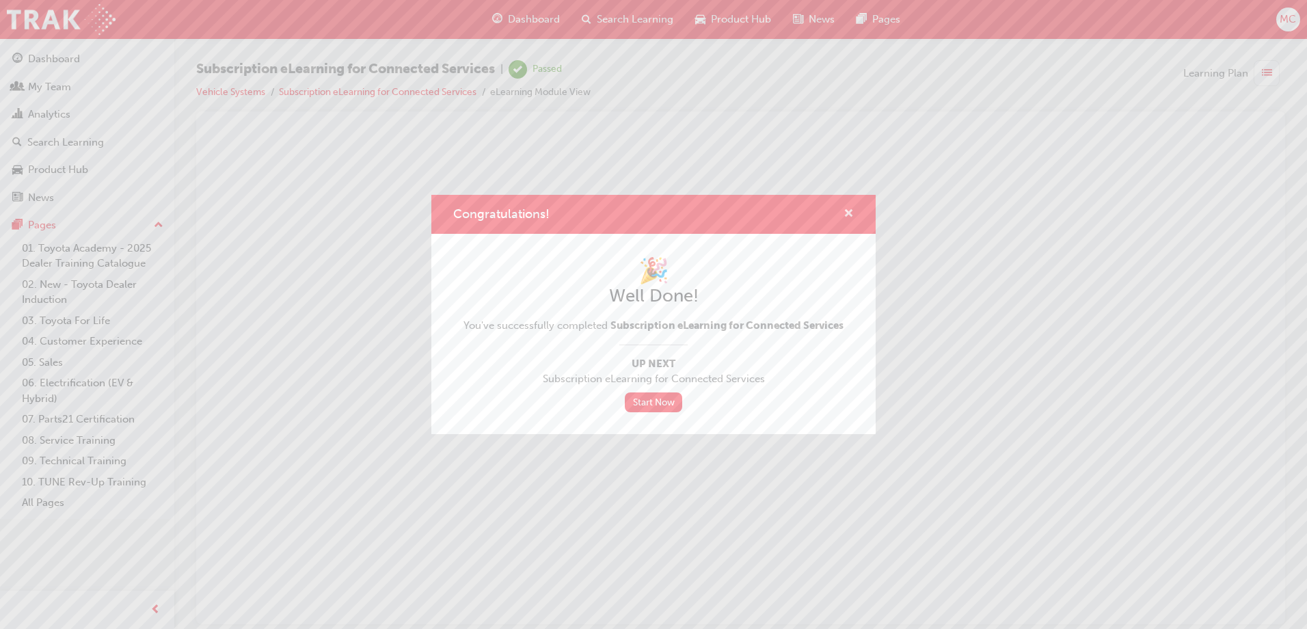
click at [848, 208] on span "cross-icon" at bounding box center [848, 214] width 10 height 12
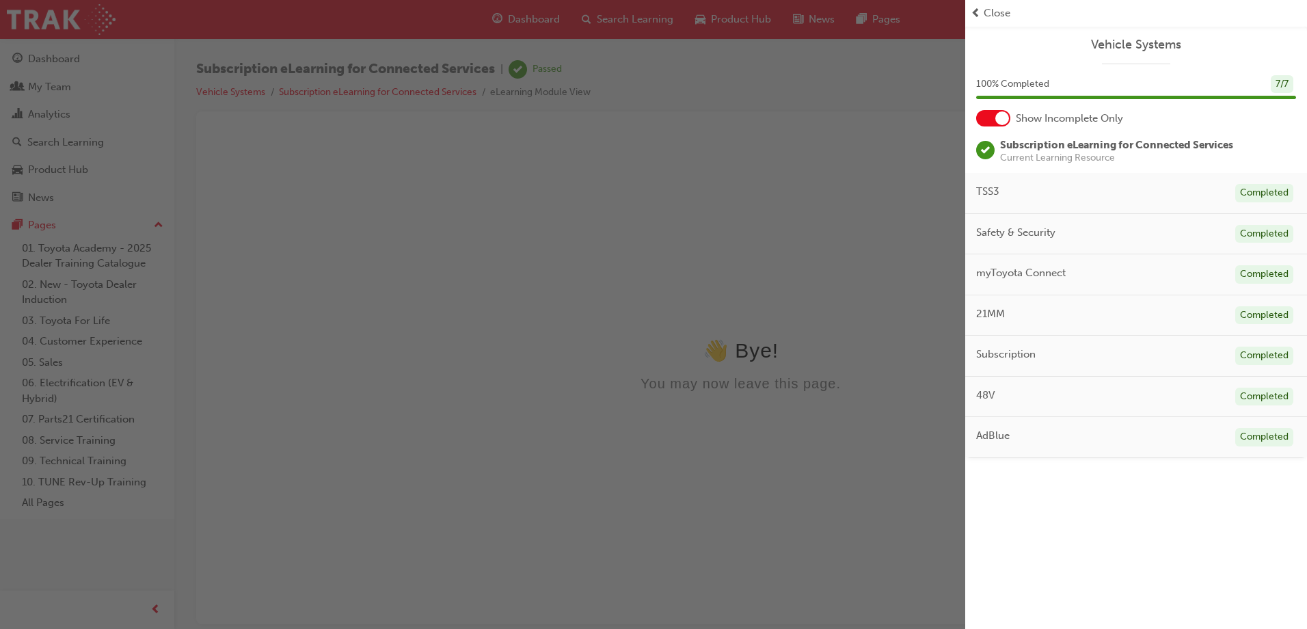
click at [490, 174] on div "button" at bounding box center [482, 314] width 965 height 629
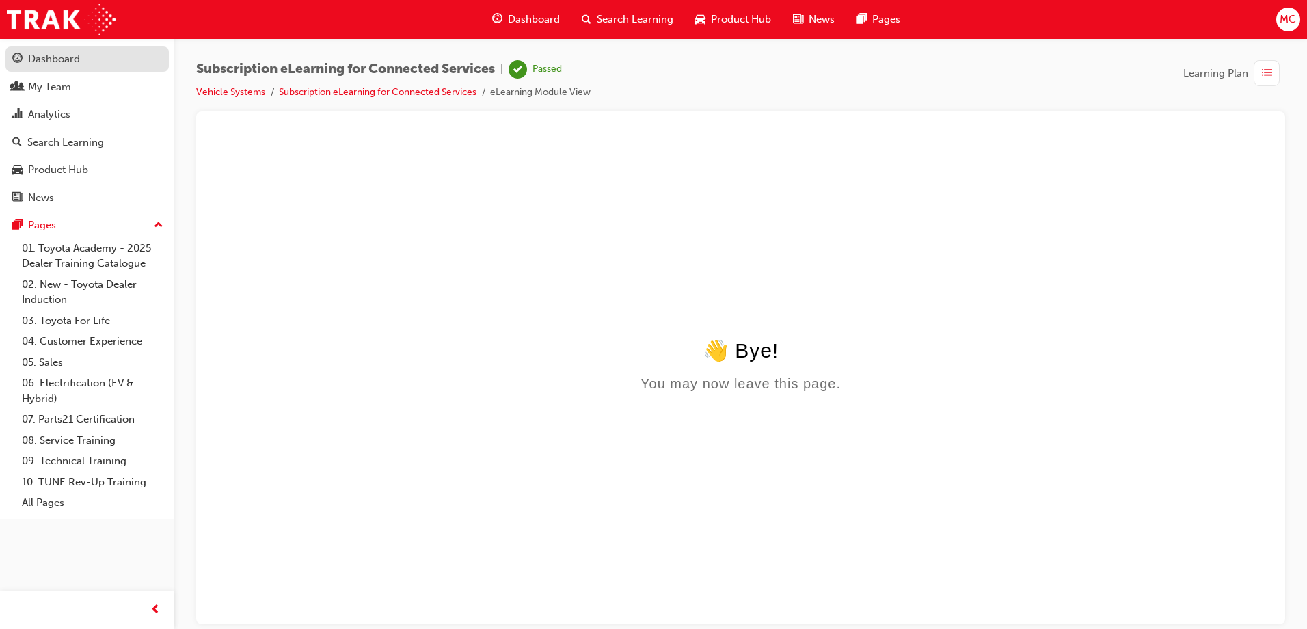
click at [70, 57] on div "Dashboard" at bounding box center [54, 59] width 52 height 16
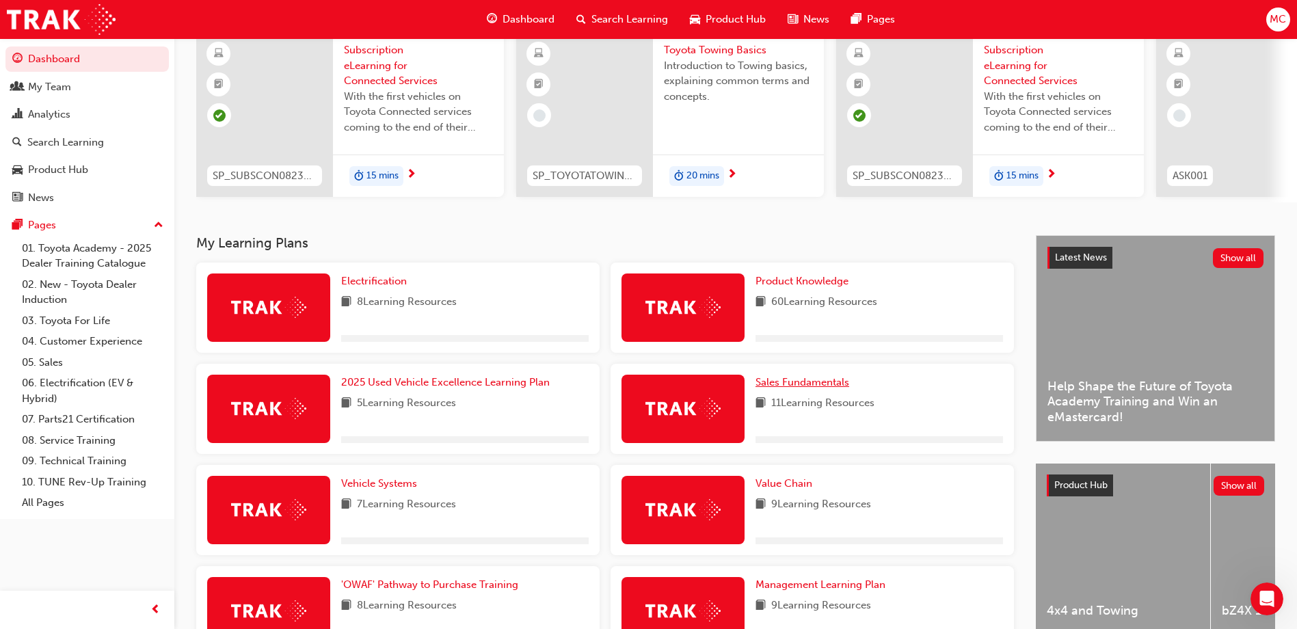
scroll to position [273, 0]
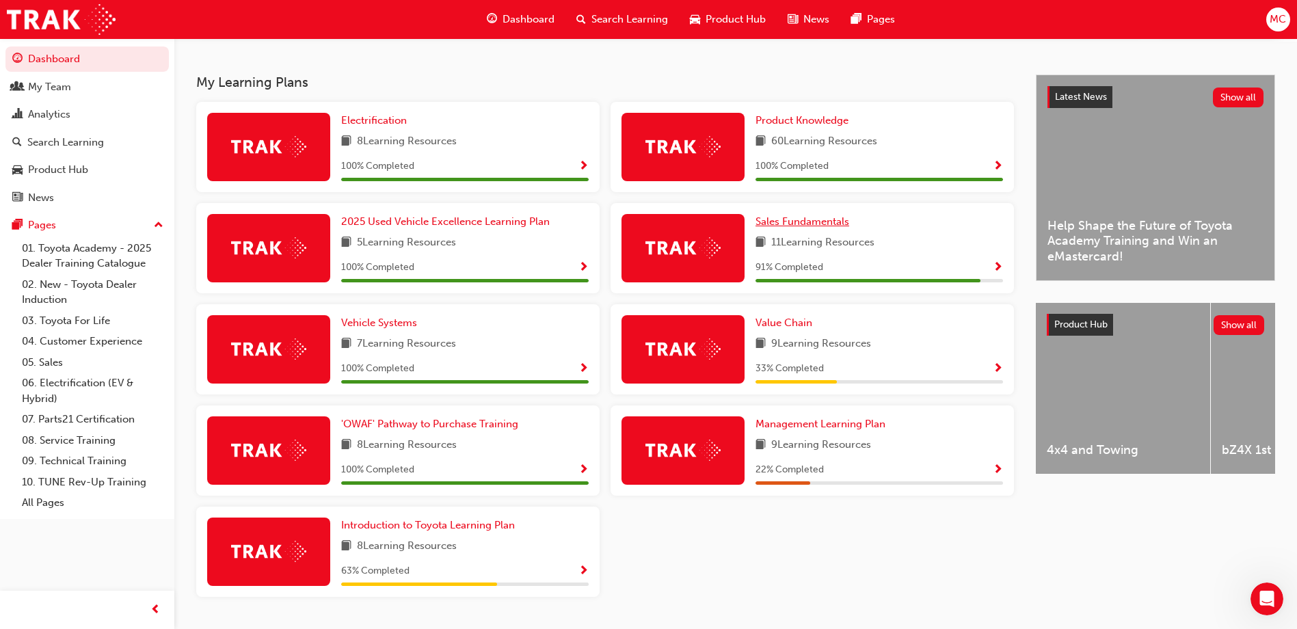
click at [819, 226] on span "Sales Fundamentals" at bounding box center [802, 221] width 94 height 12
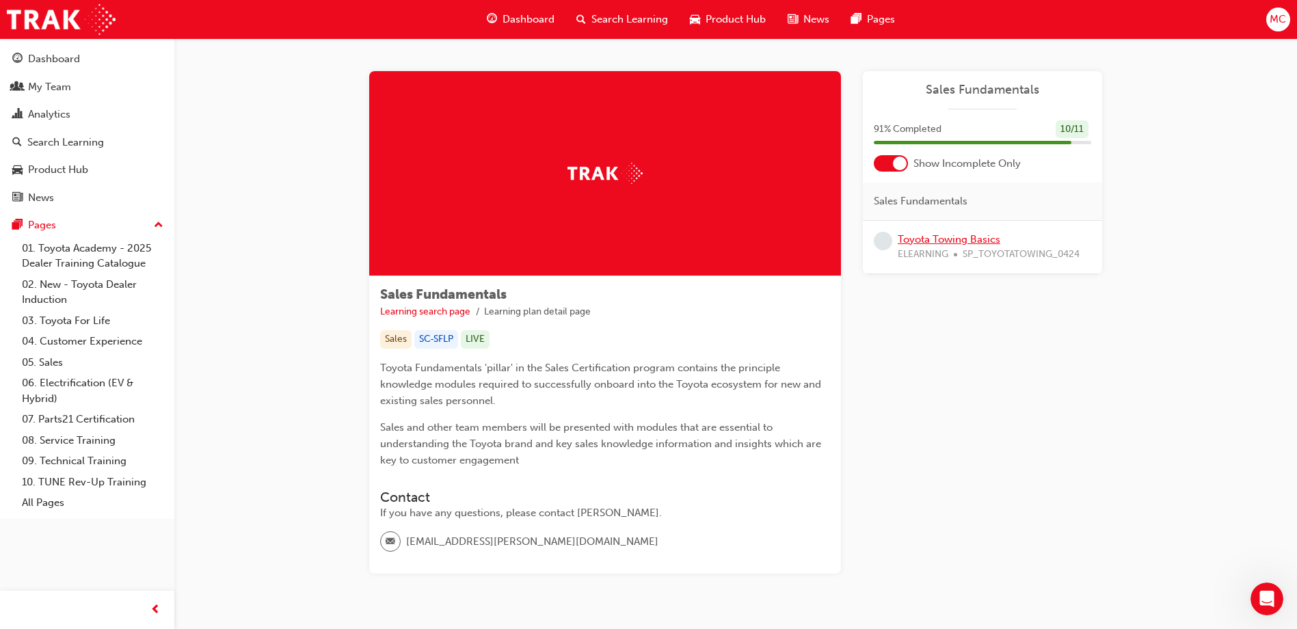
click at [949, 236] on link "Toyota Towing Basics" at bounding box center [948, 239] width 103 height 12
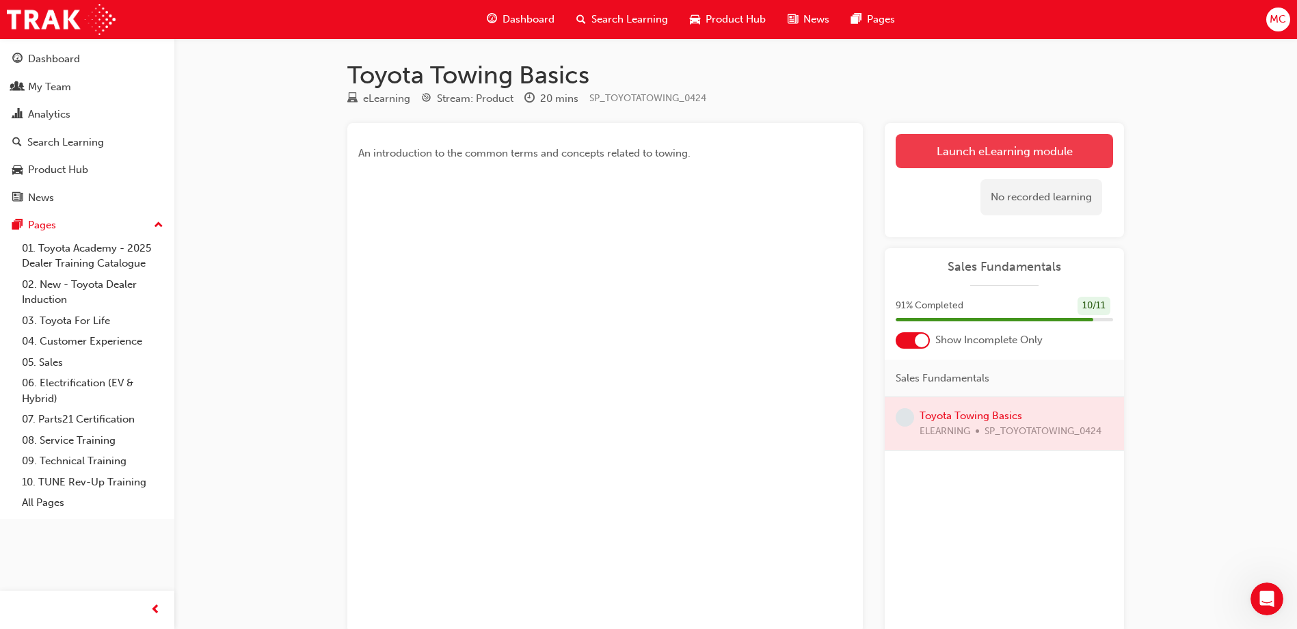
click at [1021, 144] on link "Launch eLearning module" at bounding box center [1003, 151] width 217 height 34
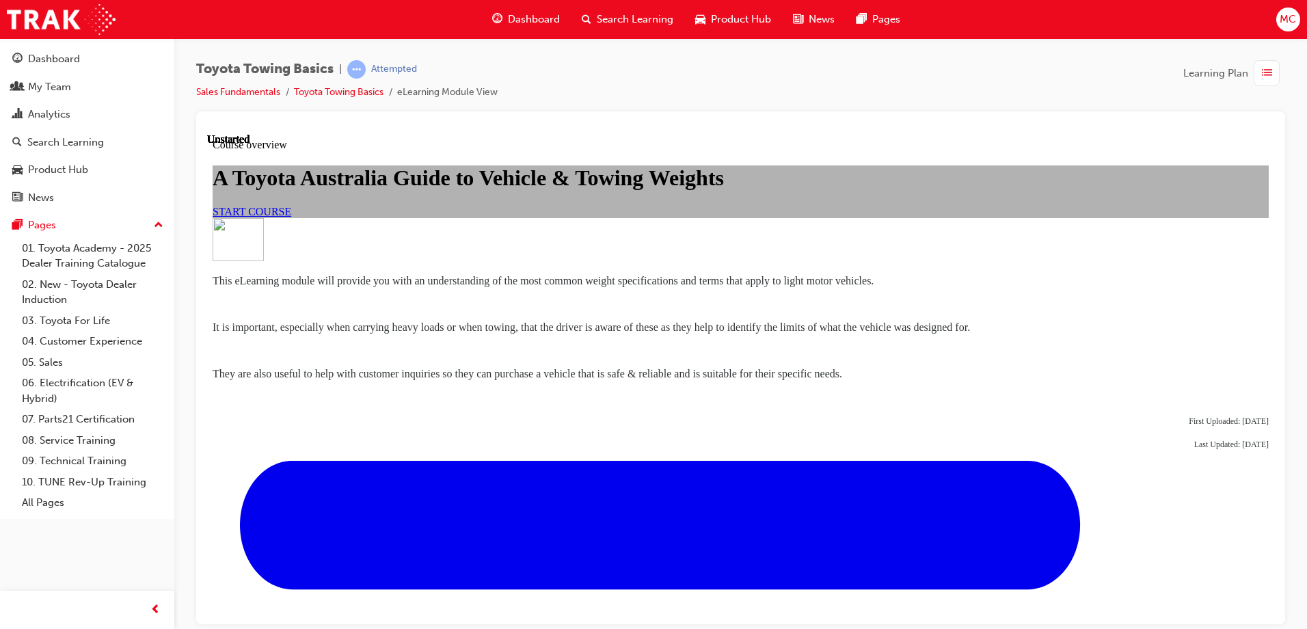
click at [291, 217] on span "START COURSE" at bounding box center [252, 211] width 79 height 12
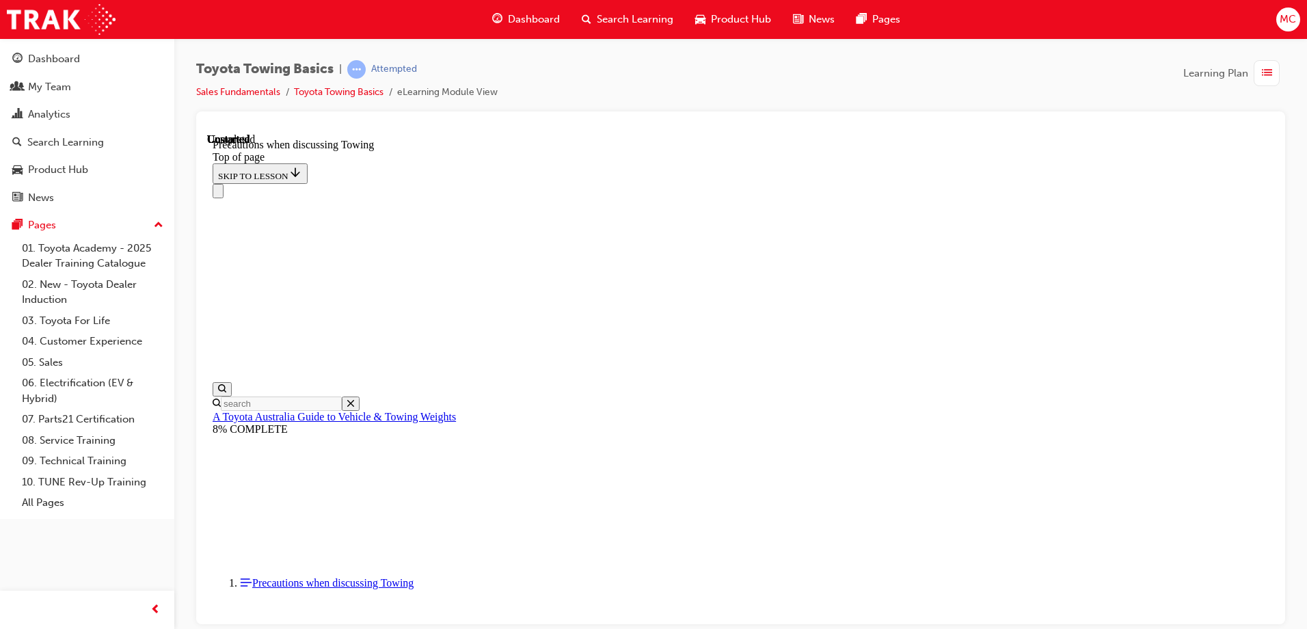
scroll to position [1472, 0]
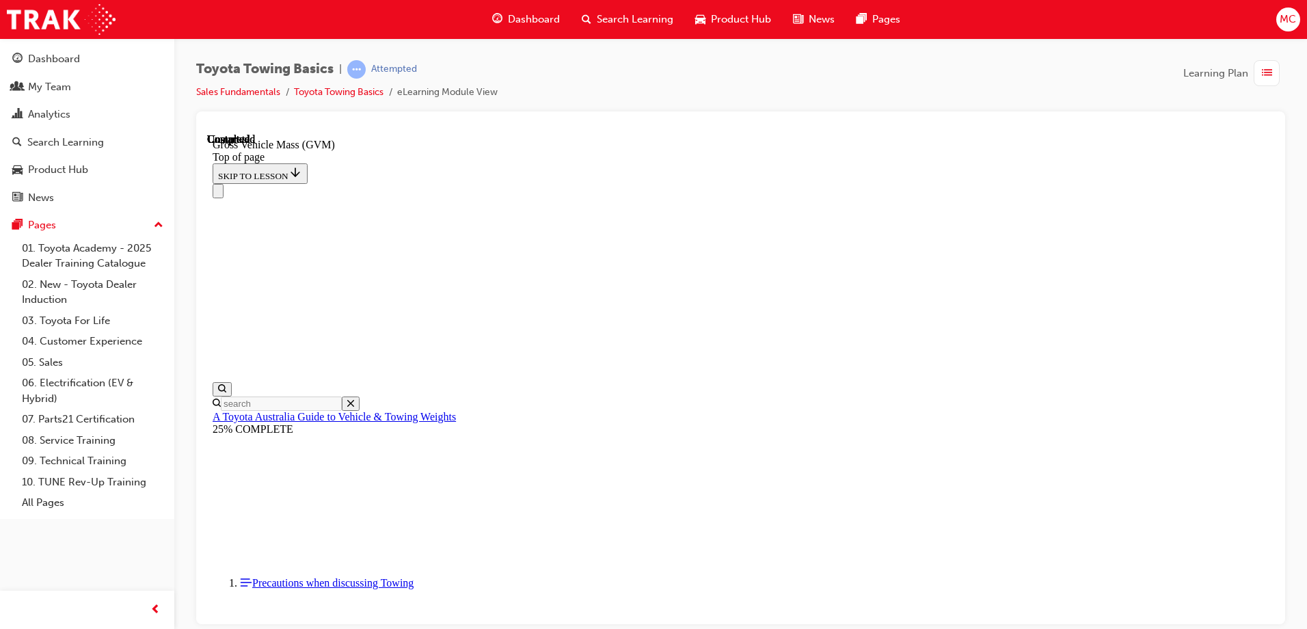
drag, startPoint x: 843, startPoint y: 599, endPoint x: 843, endPoint y: 591, distance: 8.2
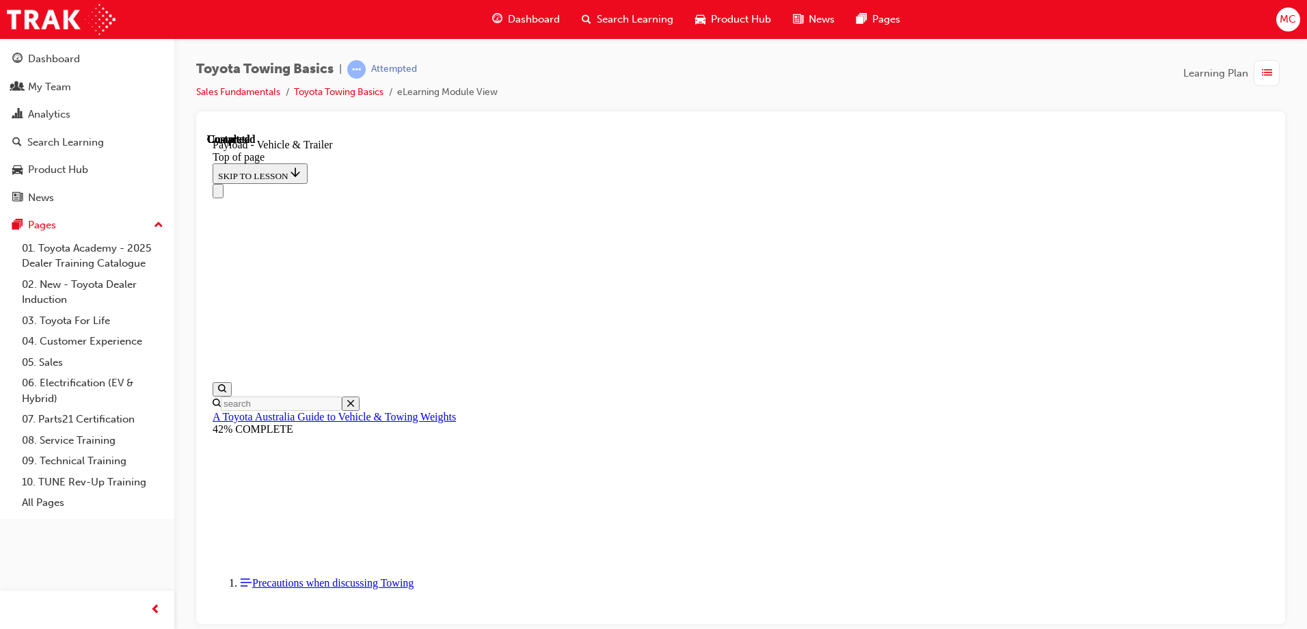
scroll to position [83, 0]
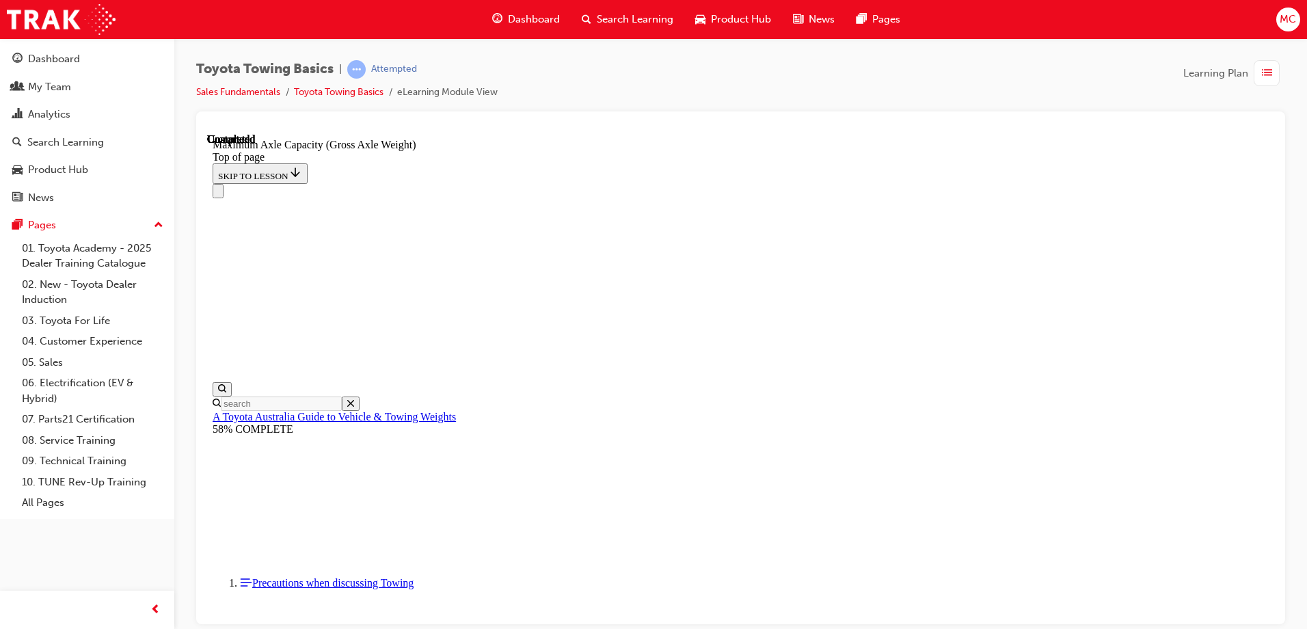
scroll to position [205, 0]
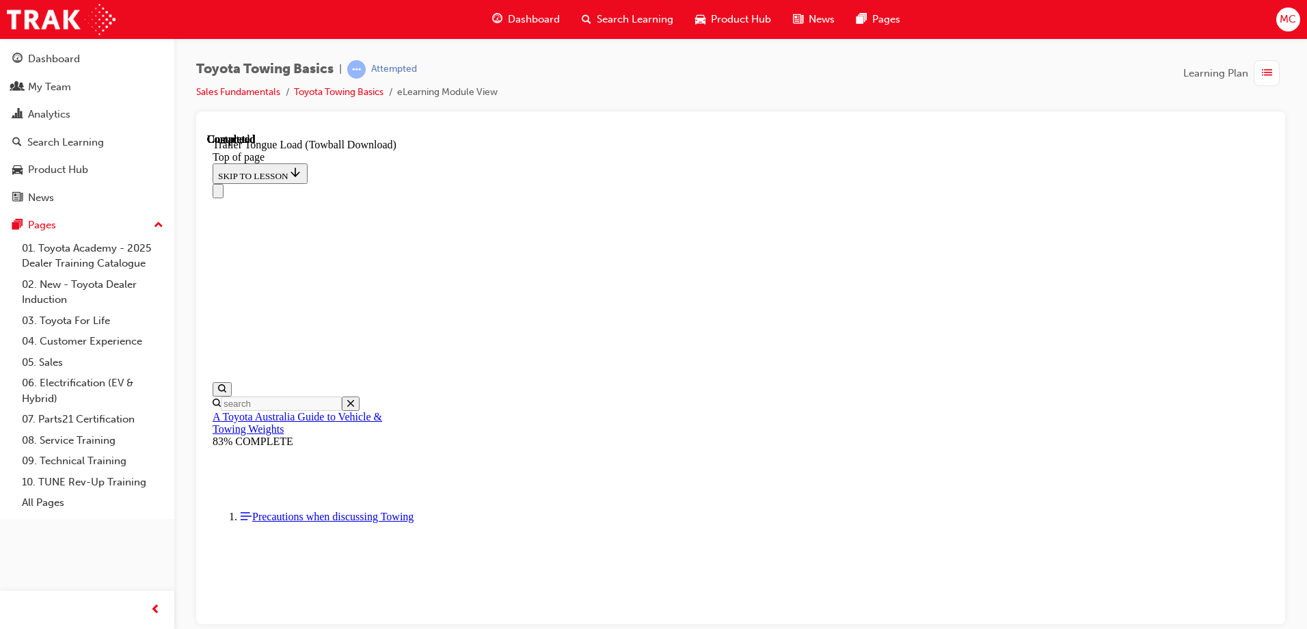
scroll to position [2178, 0]
drag, startPoint x: 404, startPoint y: 14672, endPoint x: 376, endPoint y: 14610, distance: 68.2
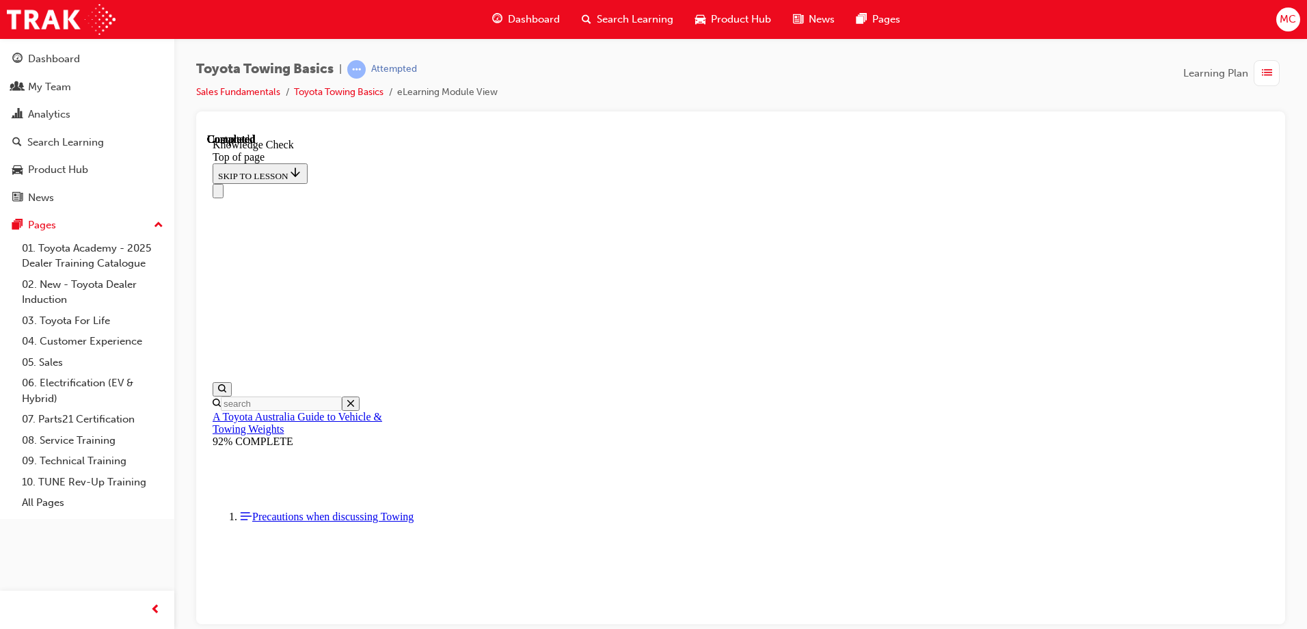
drag, startPoint x: 439, startPoint y: 14565, endPoint x: 502, endPoint y: 14725, distance: 171.8
drag, startPoint x: 468, startPoint y: 14563, endPoint x: 420, endPoint y: 14540, distance: 53.5
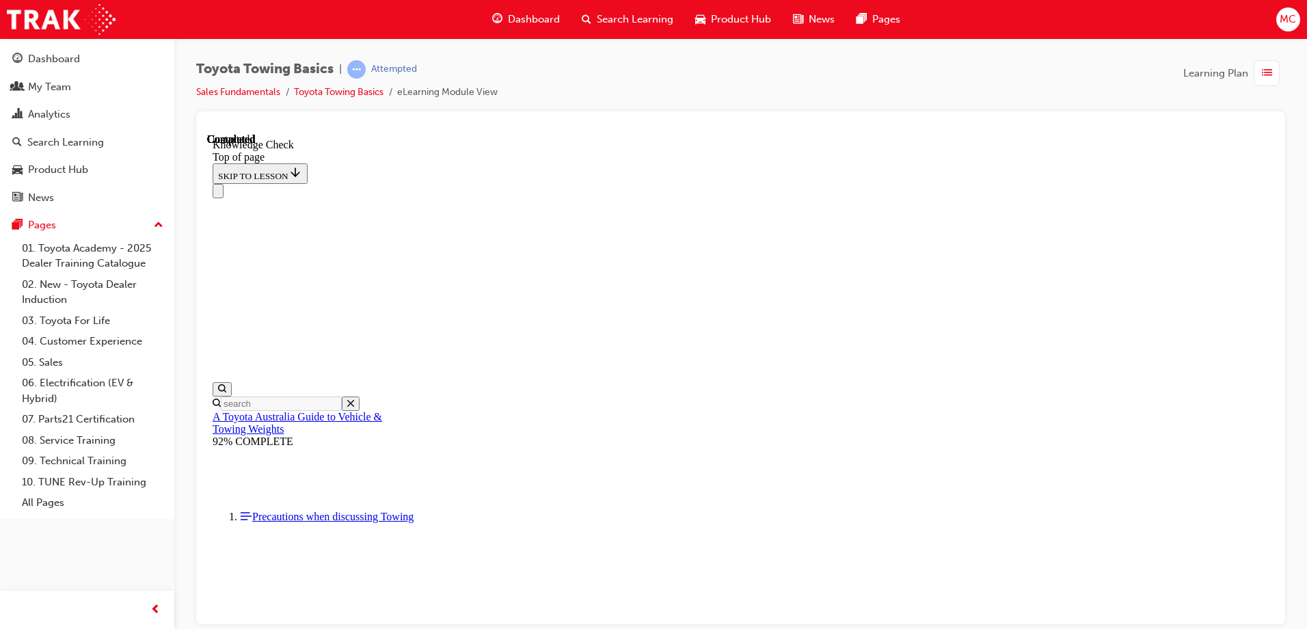
scroll to position [180, 0]
drag, startPoint x: 445, startPoint y: 14578, endPoint x: 310, endPoint y: 14572, distance: 135.4
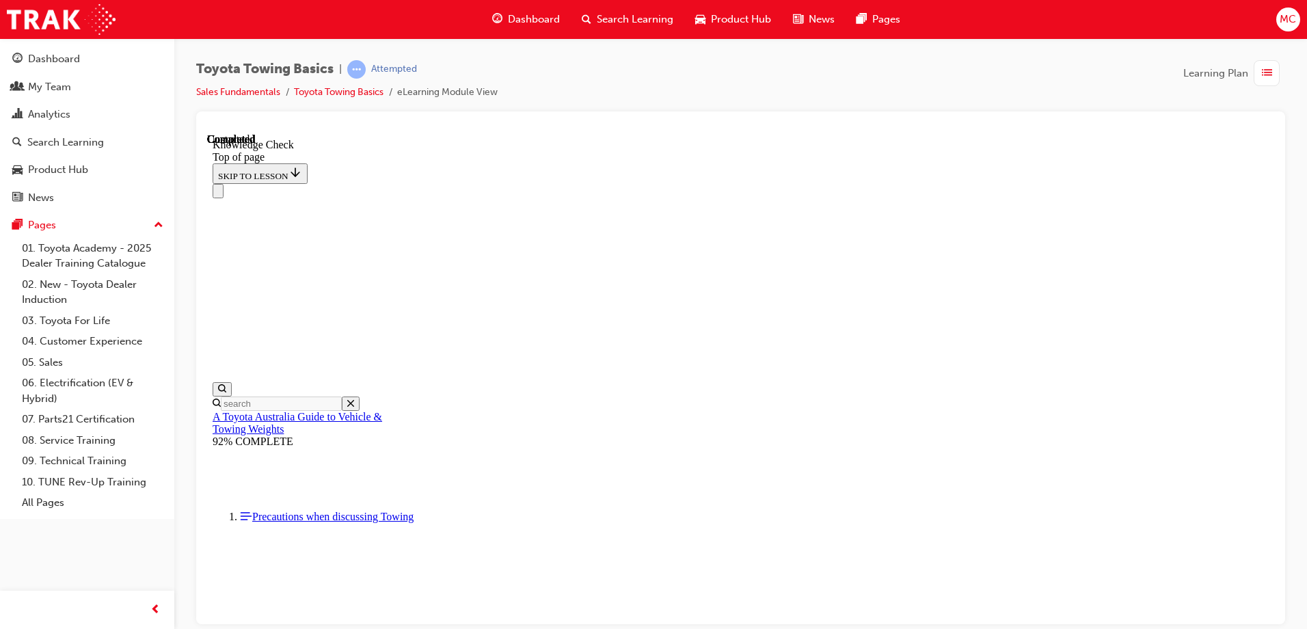
drag, startPoint x: 426, startPoint y: 14470, endPoint x: 484, endPoint y: 14426, distance: 72.6
drag, startPoint x: 459, startPoint y: 14374, endPoint x: 485, endPoint y: 14340, distance: 42.9
drag, startPoint x: 662, startPoint y: 14384, endPoint x: 623, endPoint y: 14423, distance: 55.1
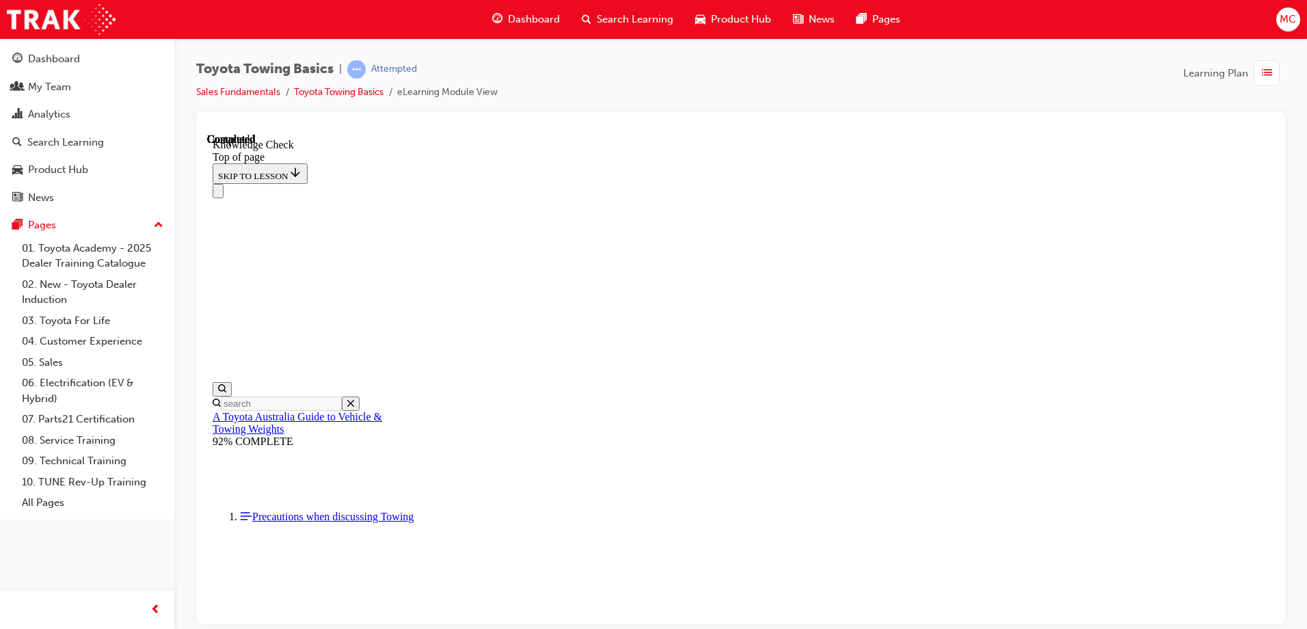
drag, startPoint x: 635, startPoint y: 14510, endPoint x: 631, endPoint y: 14569, distance: 58.9
drag, startPoint x: 630, startPoint y: 14591, endPoint x: 629, endPoint y: 14604, distance: 12.4
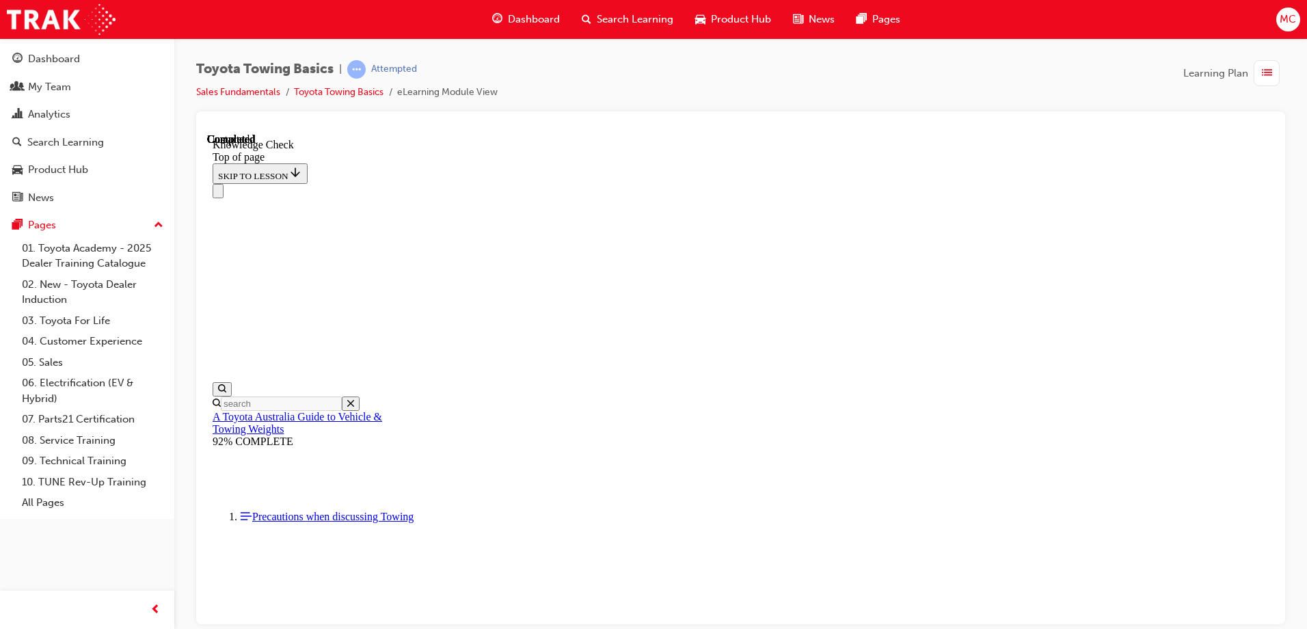
drag, startPoint x: 803, startPoint y: 14488, endPoint x: 794, endPoint y: 14562, distance: 74.4
drag, startPoint x: 397, startPoint y: 14675, endPoint x: 360, endPoint y: 14619, distance: 67.7
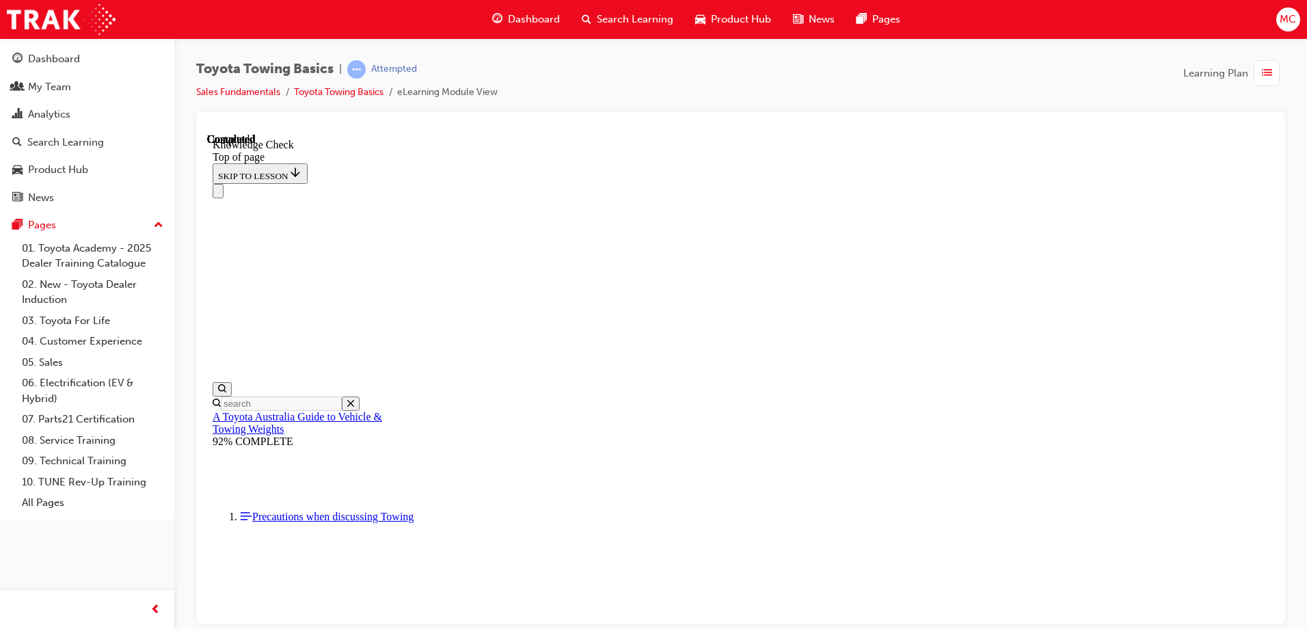
drag, startPoint x: 392, startPoint y: 14685, endPoint x: 376, endPoint y: 14597, distance: 89.6
drag, startPoint x: 405, startPoint y: 14686, endPoint x: 419, endPoint y: 14548, distance: 138.1
drag, startPoint x: 601, startPoint y: 14601, endPoint x: 515, endPoint y: 14601, distance: 85.4
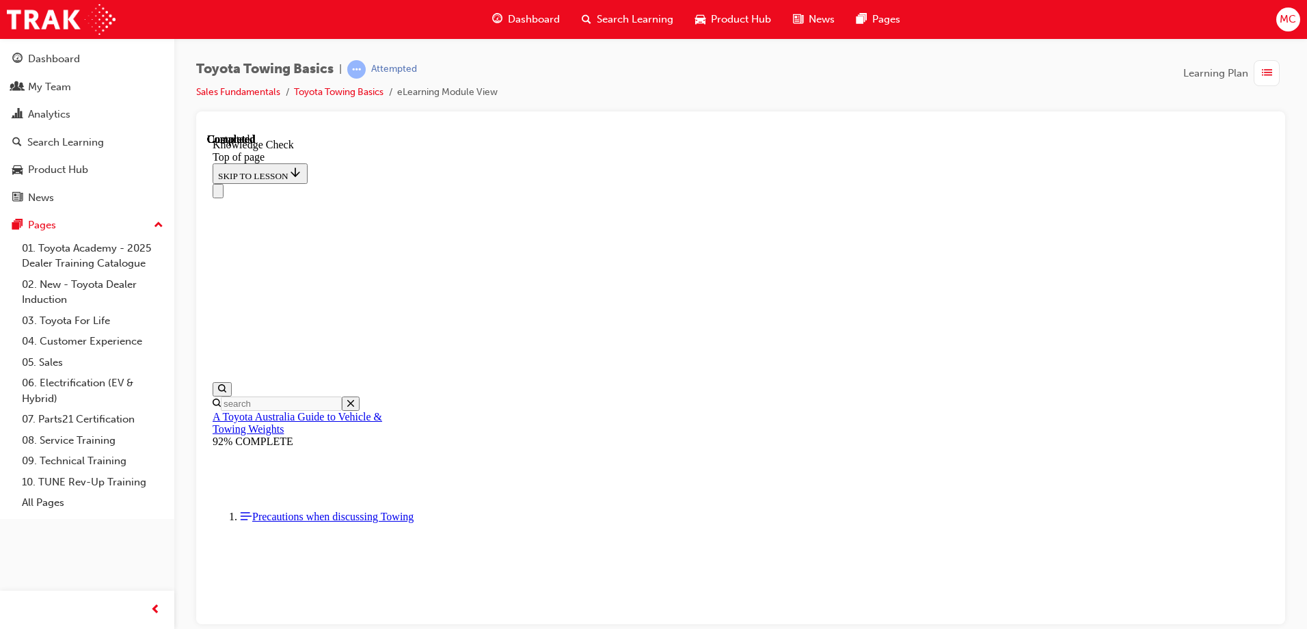
drag, startPoint x: 467, startPoint y: 14588, endPoint x: 443, endPoint y: 14580, distance: 25.3
drag, startPoint x: 653, startPoint y: 14526, endPoint x: 570, endPoint y: 14537, distance: 84.0
drag, startPoint x: 496, startPoint y: 14486, endPoint x: 483, endPoint y: 14505, distance: 23.5
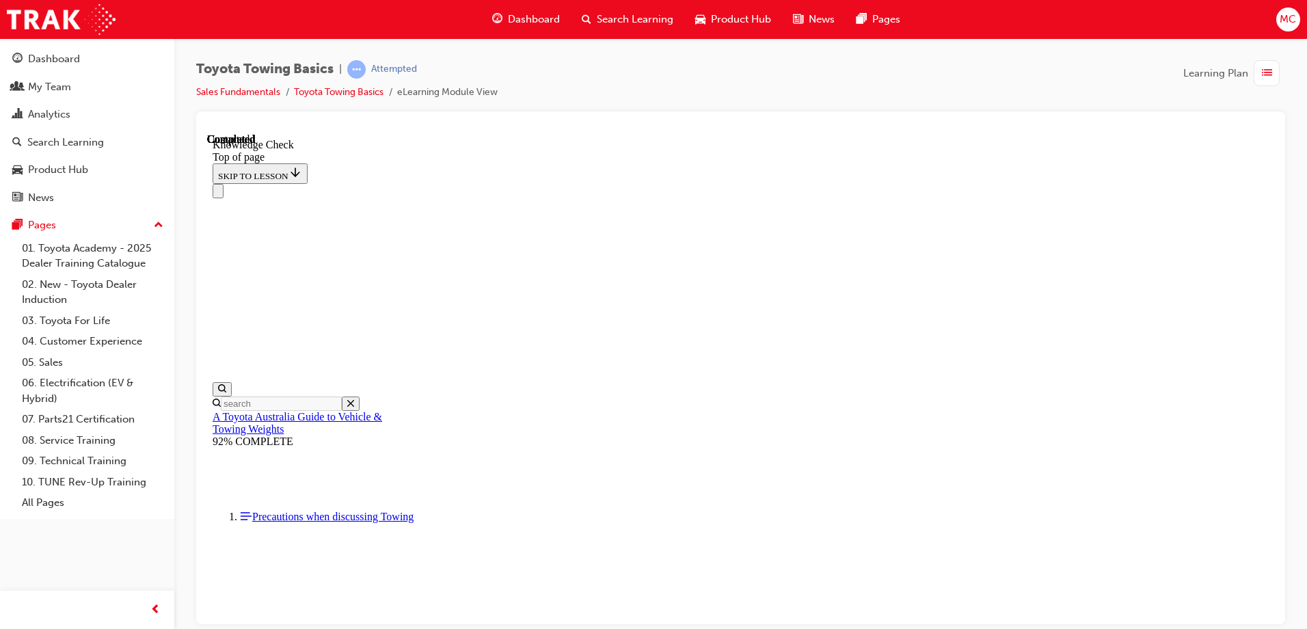
drag, startPoint x: 453, startPoint y: 14603, endPoint x: 424, endPoint y: 14586, distance: 34.0
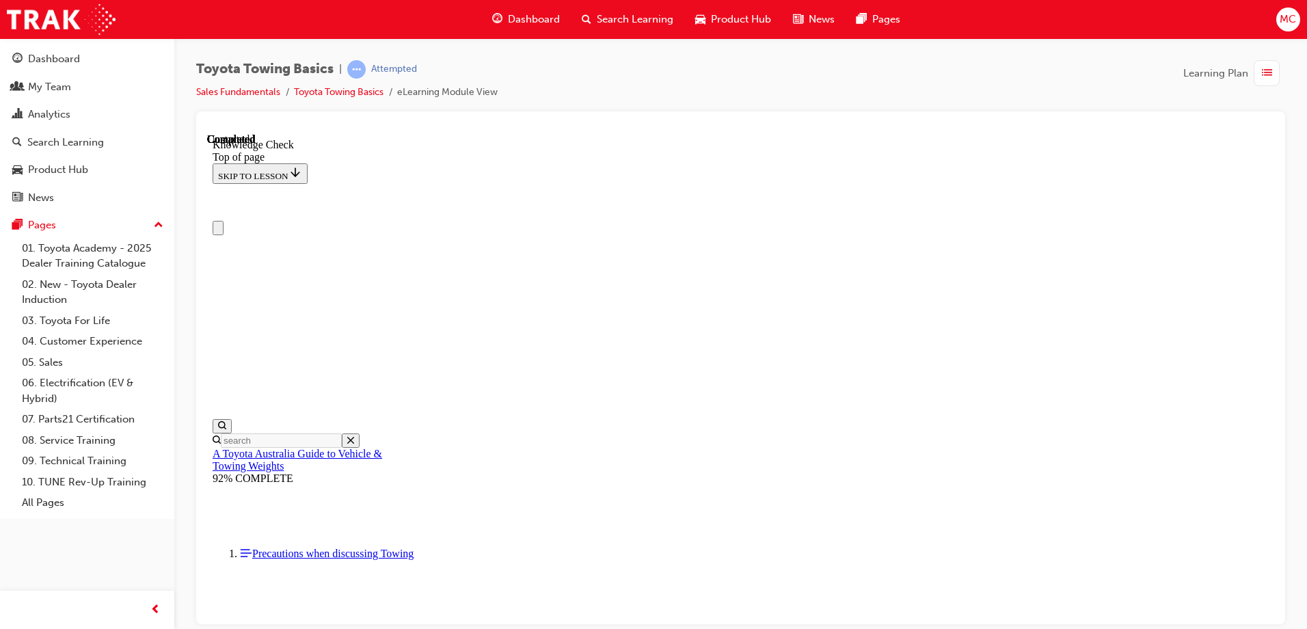
scroll to position [0, 0]
click at [232, 235] on icon "Close navigation menu" at bounding box center [225, 240] width 14 height 10
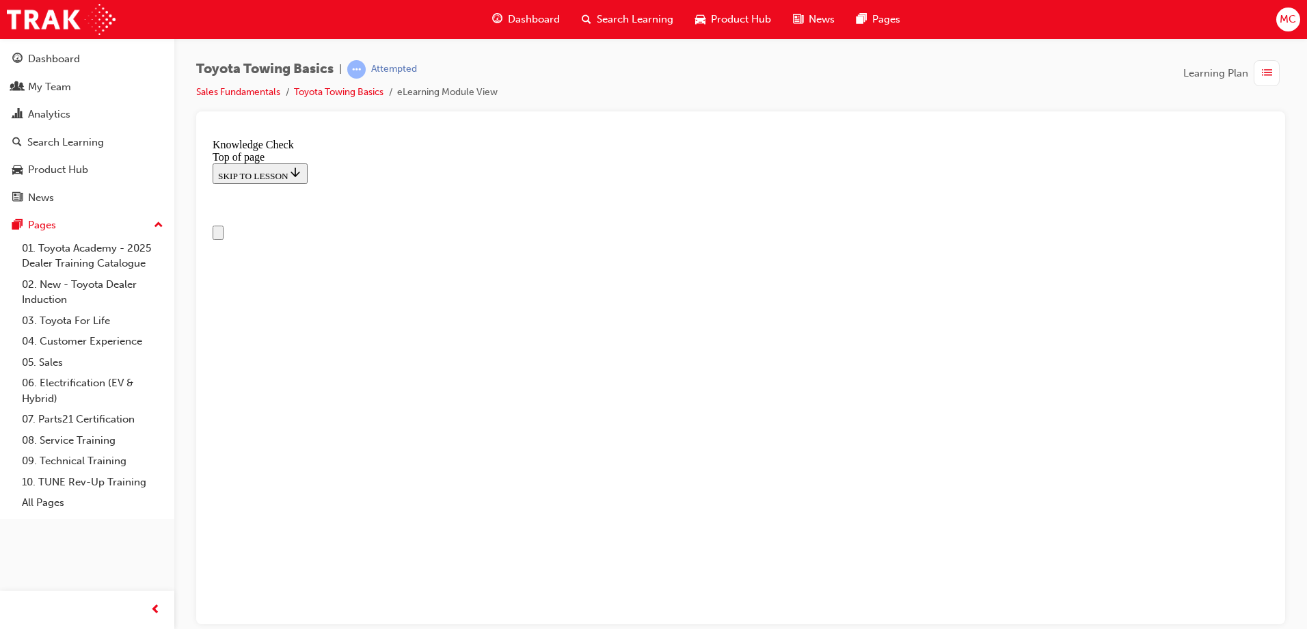
click at [222, 235] on icon "Open navigation menu" at bounding box center [225, 240] width 14 height 10
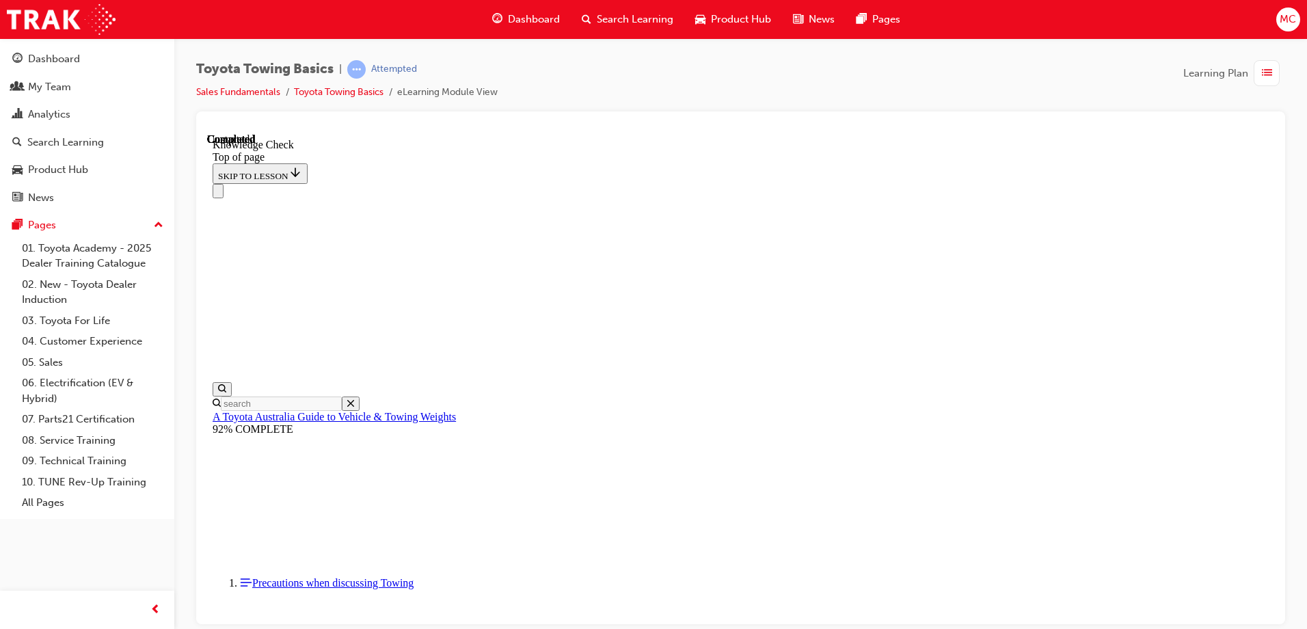
scroll to position [229, 0]
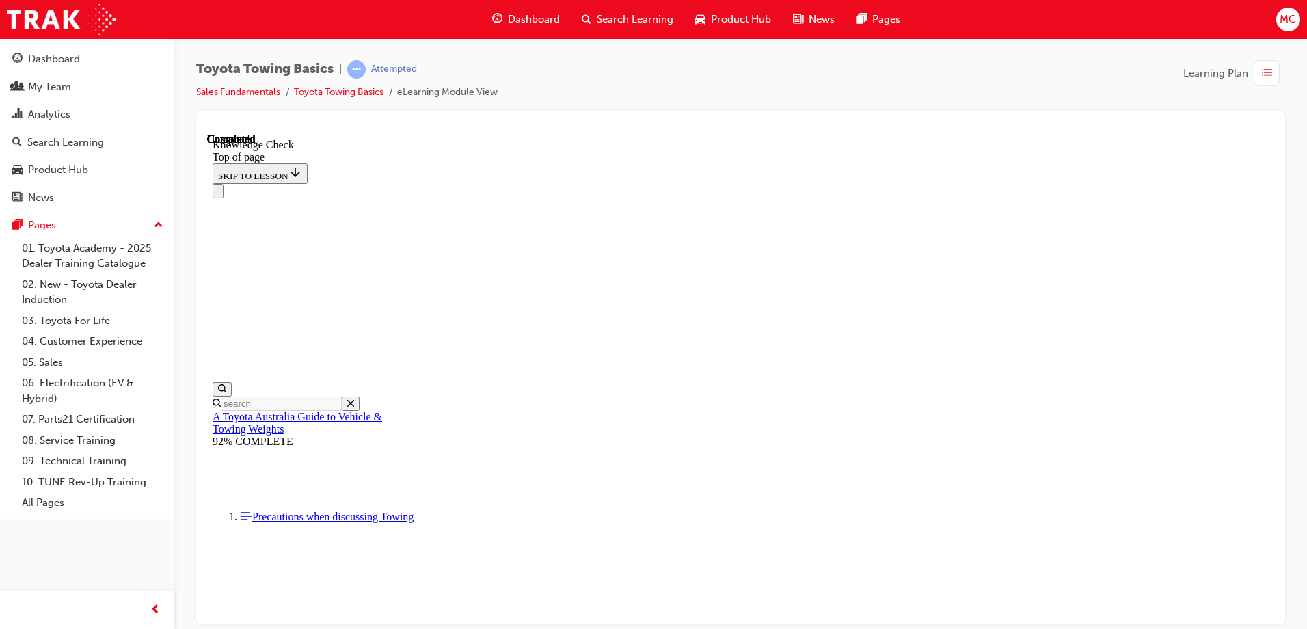
drag, startPoint x: 397, startPoint y: 14682, endPoint x: 382, endPoint y: 14602, distance: 82.0
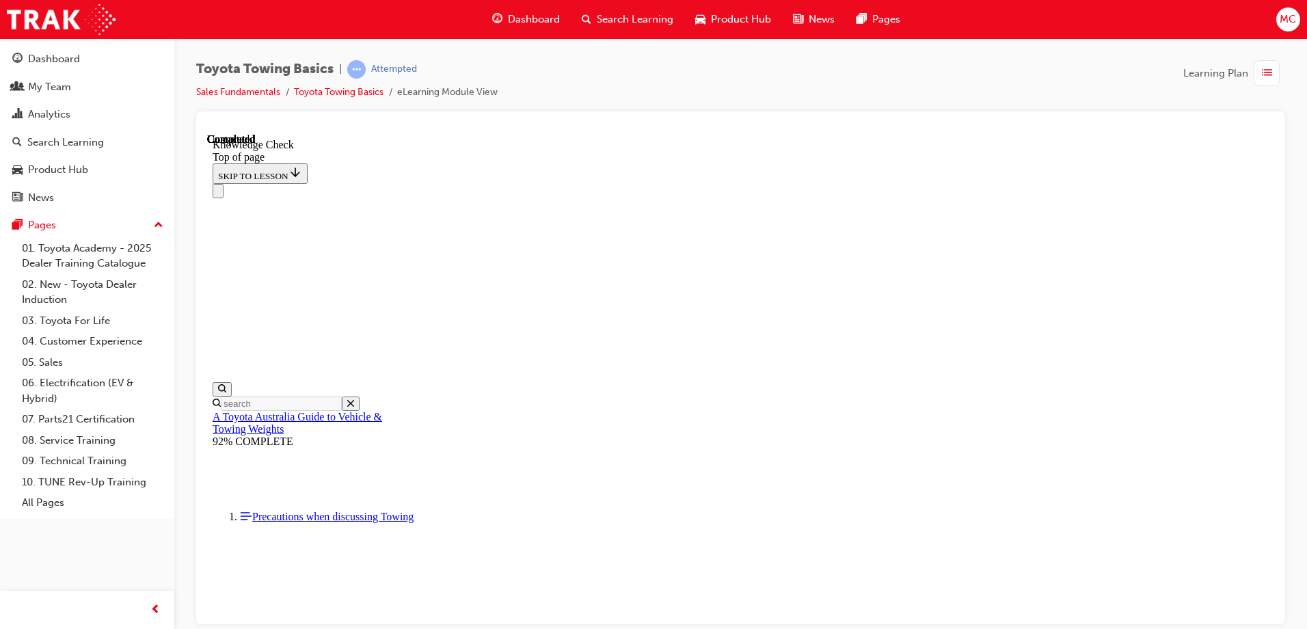
drag, startPoint x: 408, startPoint y: 14687, endPoint x: 497, endPoint y: 14464, distance: 240.5
drag, startPoint x: 398, startPoint y: 14685, endPoint x: 671, endPoint y: 14364, distance: 421.4
drag, startPoint x: 399, startPoint y: 14687, endPoint x: 491, endPoint y: 14453, distance: 251.3
drag, startPoint x: 407, startPoint y: 14692, endPoint x: 711, endPoint y: 14595, distance: 319.9
drag, startPoint x: 401, startPoint y: 14685, endPoint x: 828, endPoint y: 14582, distance: 440.0
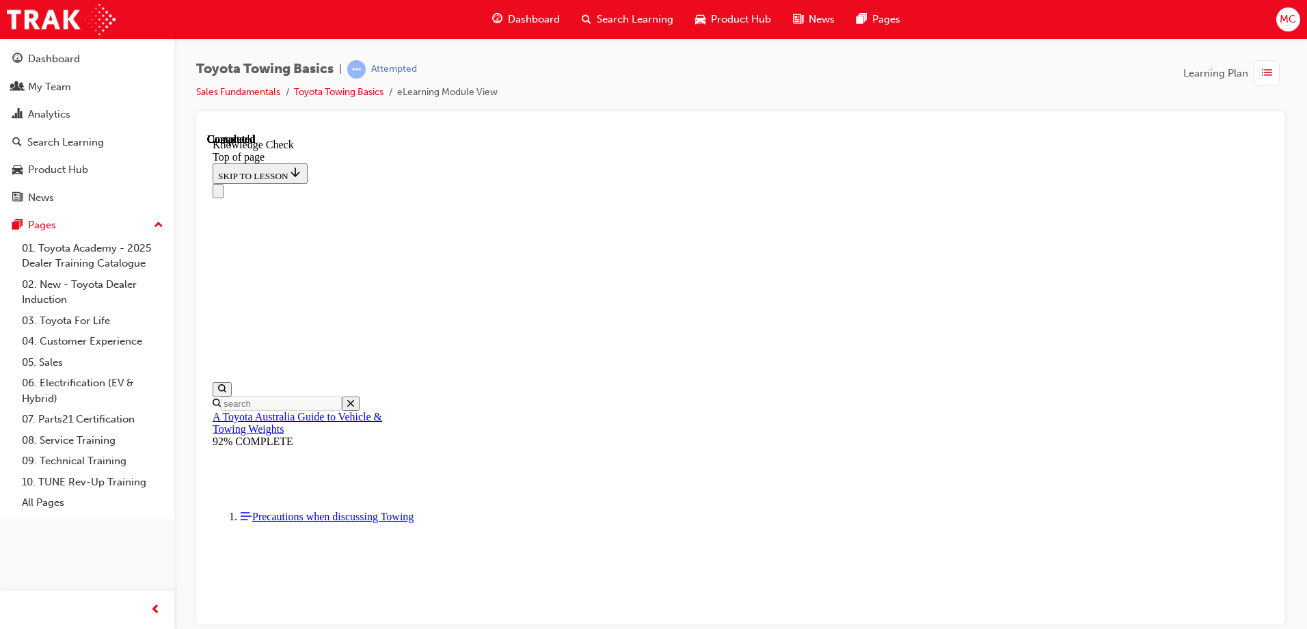
drag, startPoint x: 393, startPoint y: 14678, endPoint x: 669, endPoint y: 14584, distance: 291.8
drag, startPoint x: 386, startPoint y: 14690, endPoint x: 625, endPoint y: 14496, distance: 307.1
drag, startPoint x: 397, startPoint y: 14690, endPoint x: 428, endPoint y: 14533, distance: 159.5
drag, startPoint x: 402, startPoint y: 14678, endPoint x: 573, endPoint y: 14542, distance: 218.4
drag, startPoint x: 408, startPoint y: 14683, endPoint x: 377, endPoint y: 14609, distance: 80.2
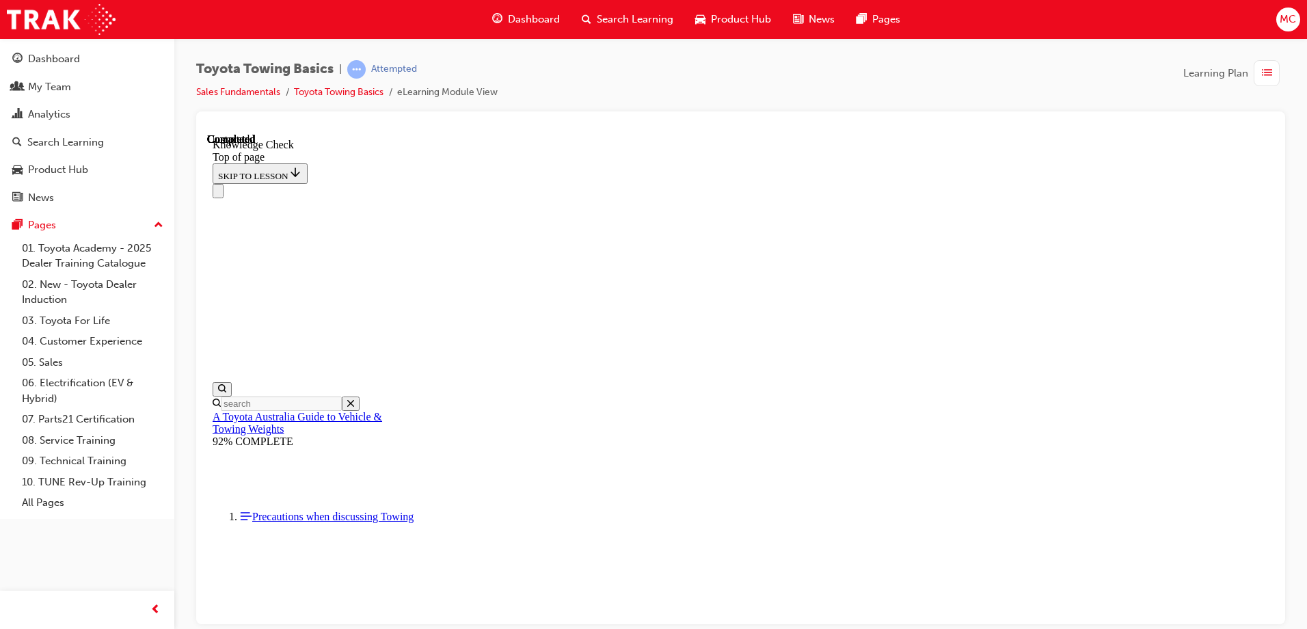
drag, startPoint x: 399, startPoint y: 14684, endPoint x: 499, endPoint y: 14329, distance: 368.5
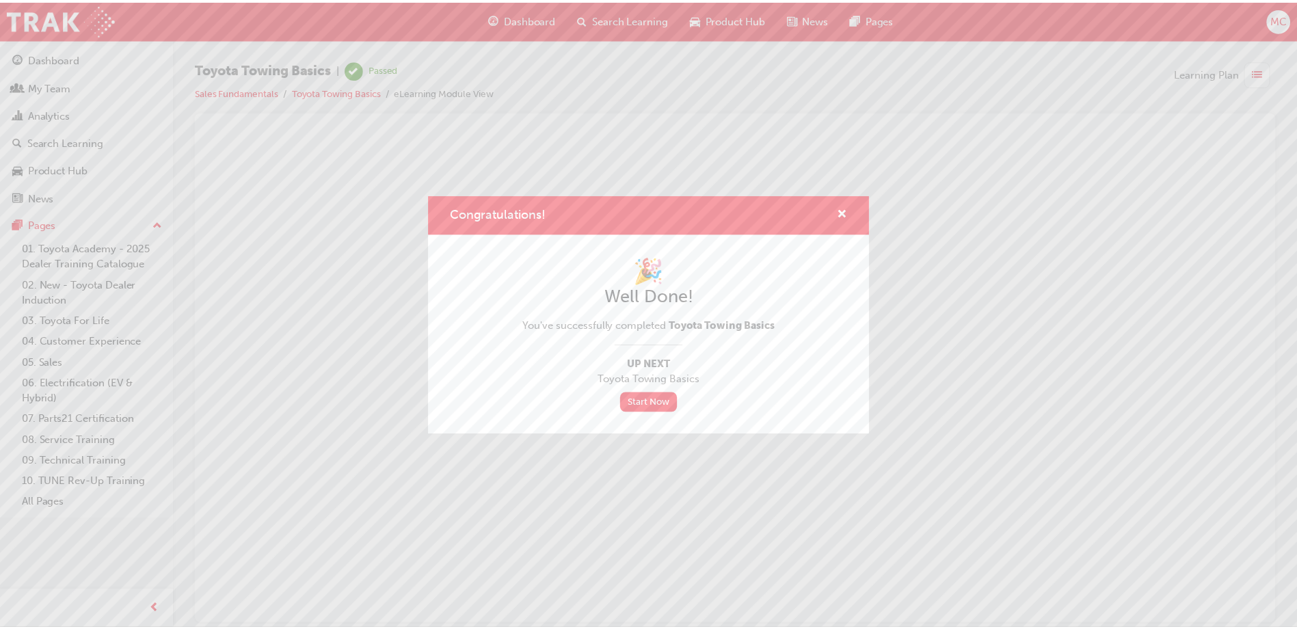
scroll to position [0, 0]
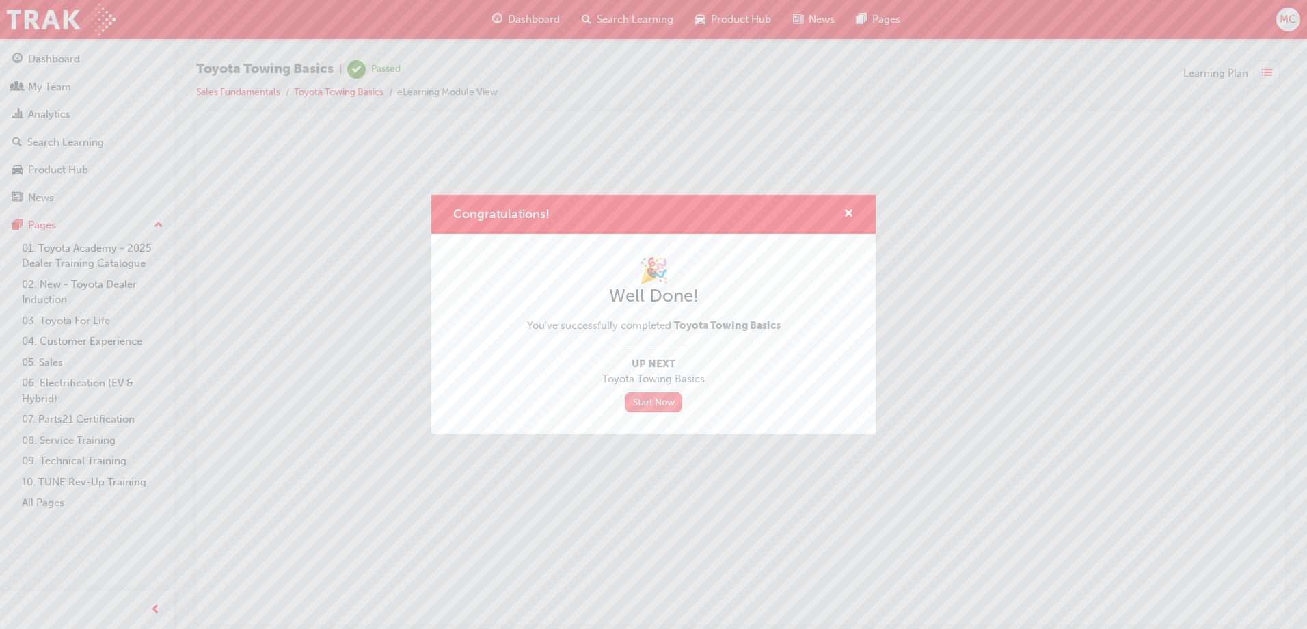
click at [663, 398] on link "Start Now" at bounding box center [653, 402] width 57 height 20
click at [845, 214] on span "cross-icon" at bounding box center [848, 214] width 10 height 12
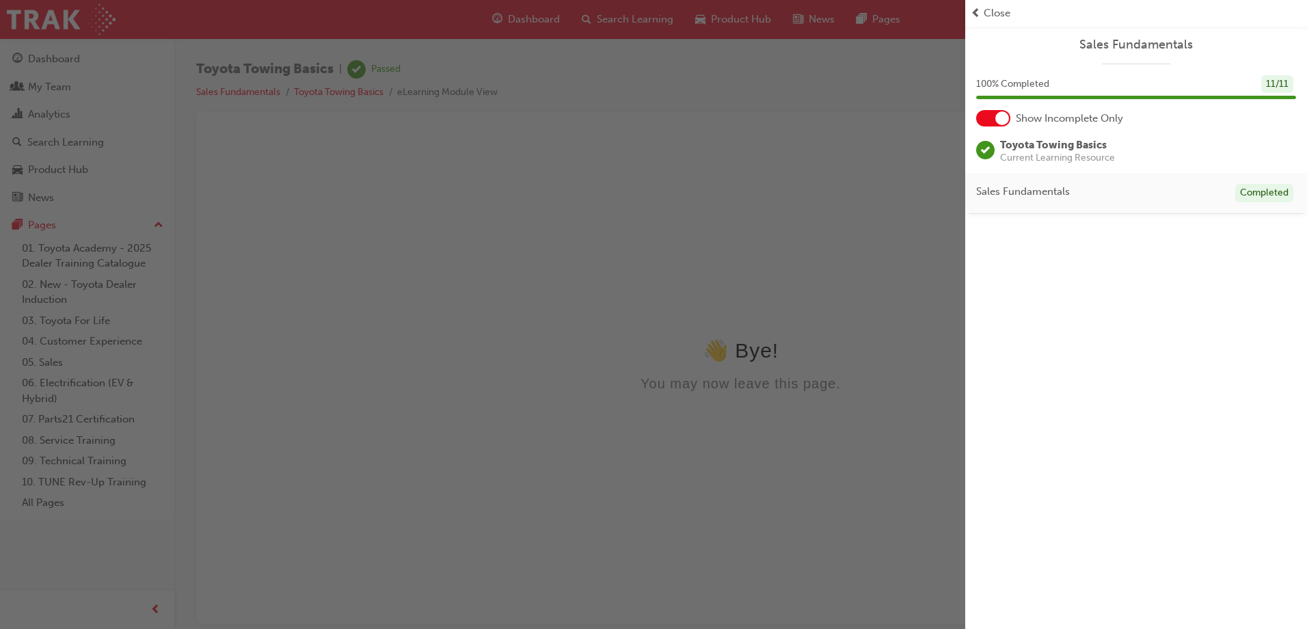
click at [1057, 312] on div "Sales Fundamentals 100 % Completed 11 / 11 Show Incomplete Only Toyota Towing B…" at bounding box center [1136, 314] width 342 height 629
click at [998, 5] on div "Close" at bounding box center [1136, 13] width 342 height 27
click at [996, 12] on span "Close" at bounding box center [997, 13] width 27 height 16
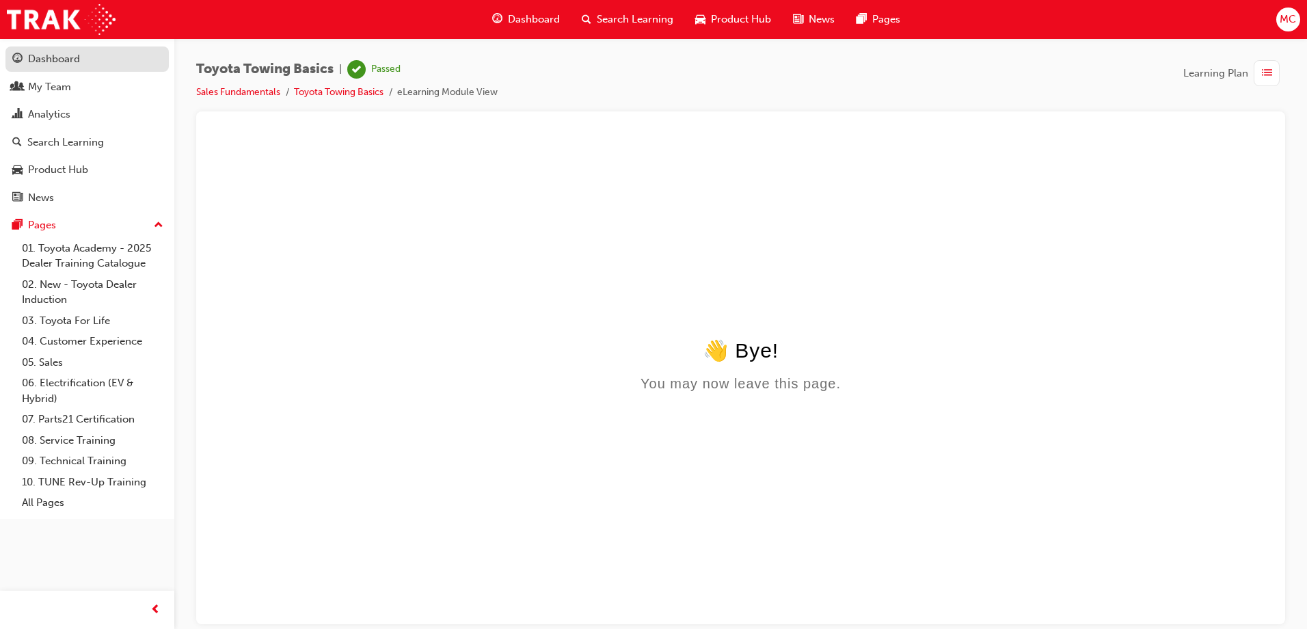
click at [62, 61] on div "Dashboard" at bounding box center [54, 59] width 52 height 16
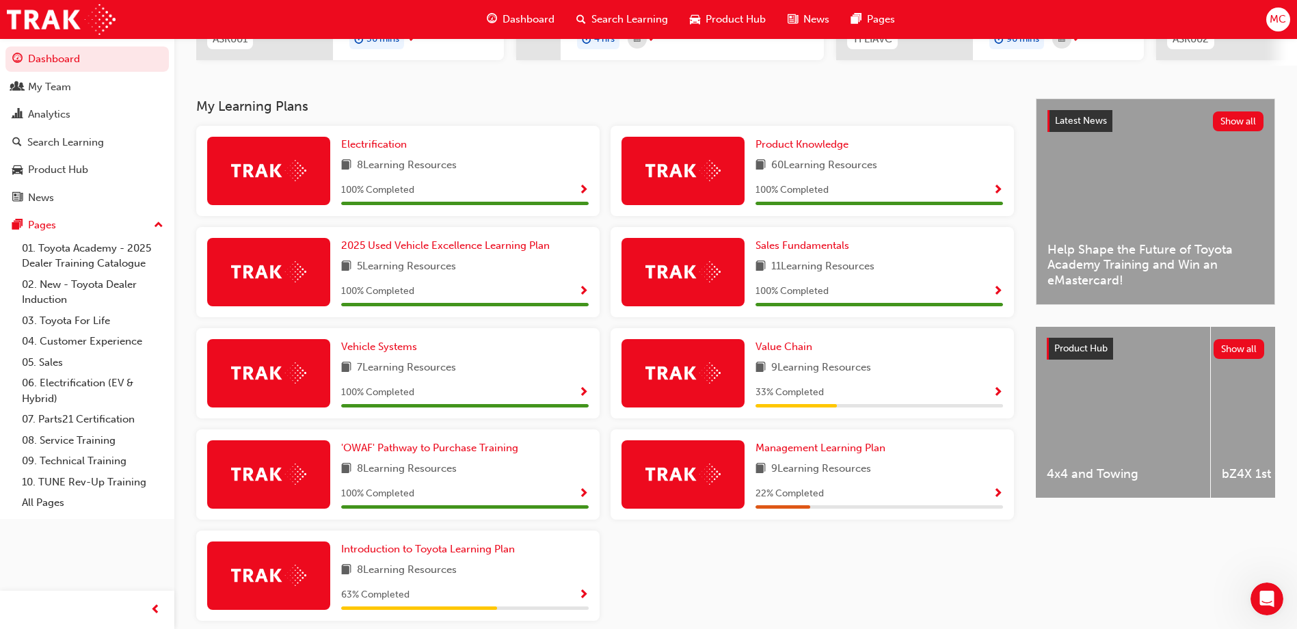
scroll to position [273, 0]
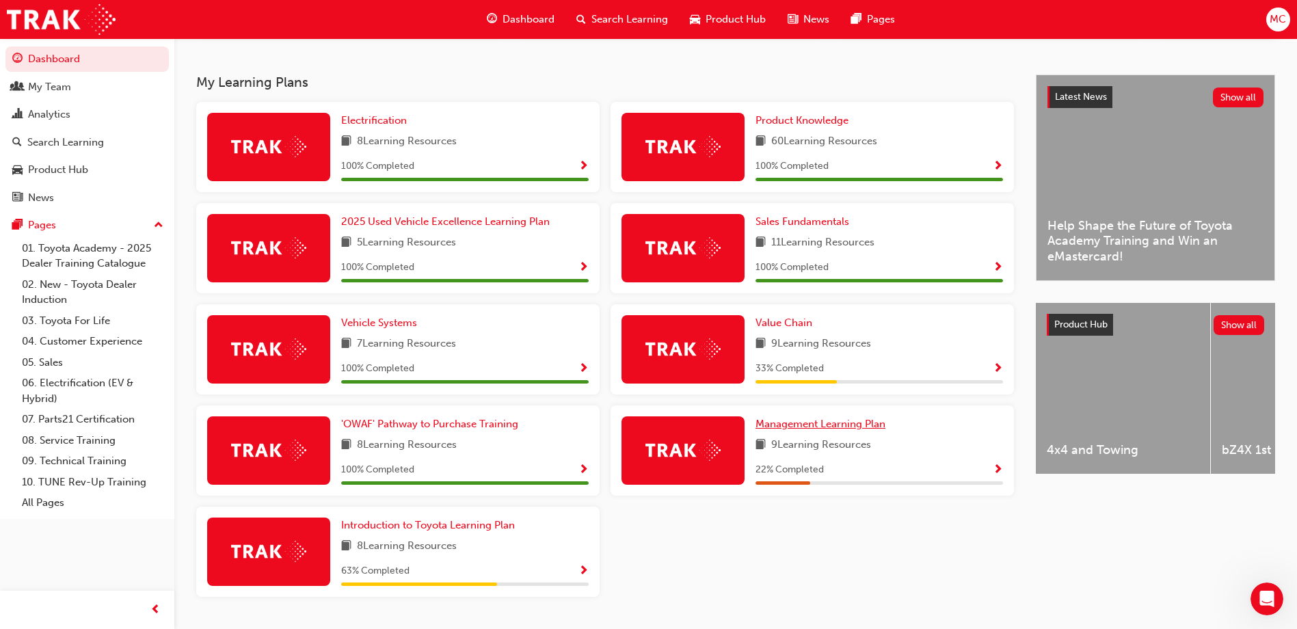
click at [787, 427] on span "Management Learning Plan" at bounding box center [820, 424] width 130 height 12
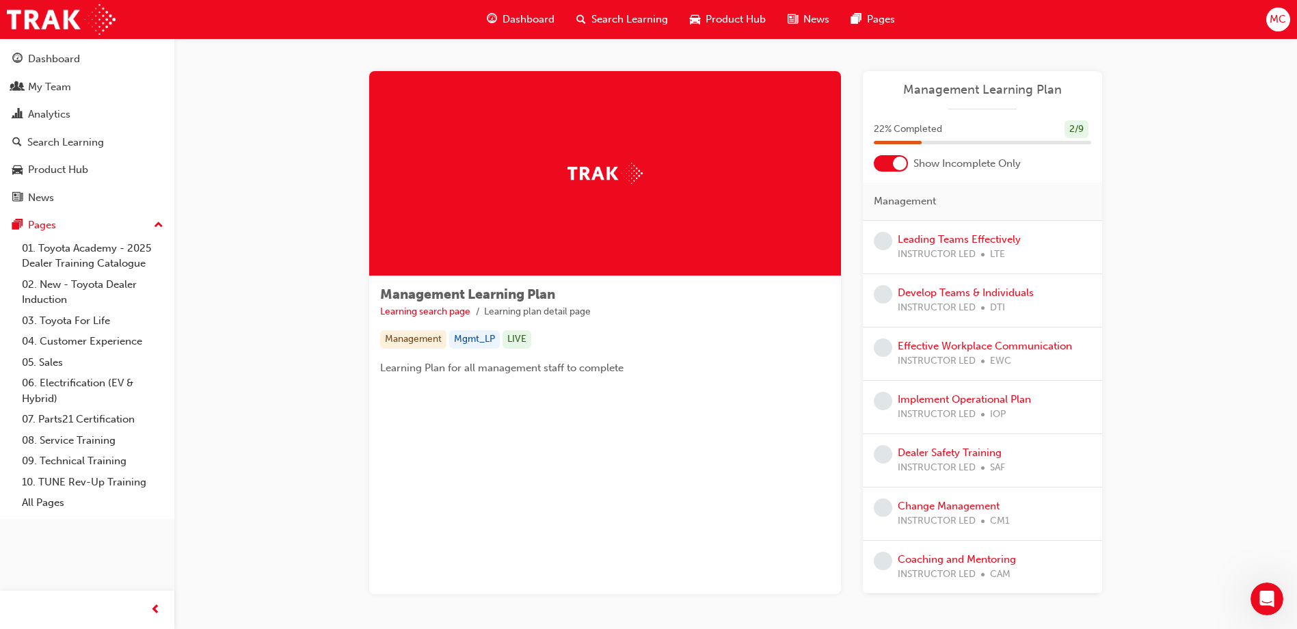
click at [510, 9] on div "Dashboard" at bounding box center [521, 19] width 90 height 28
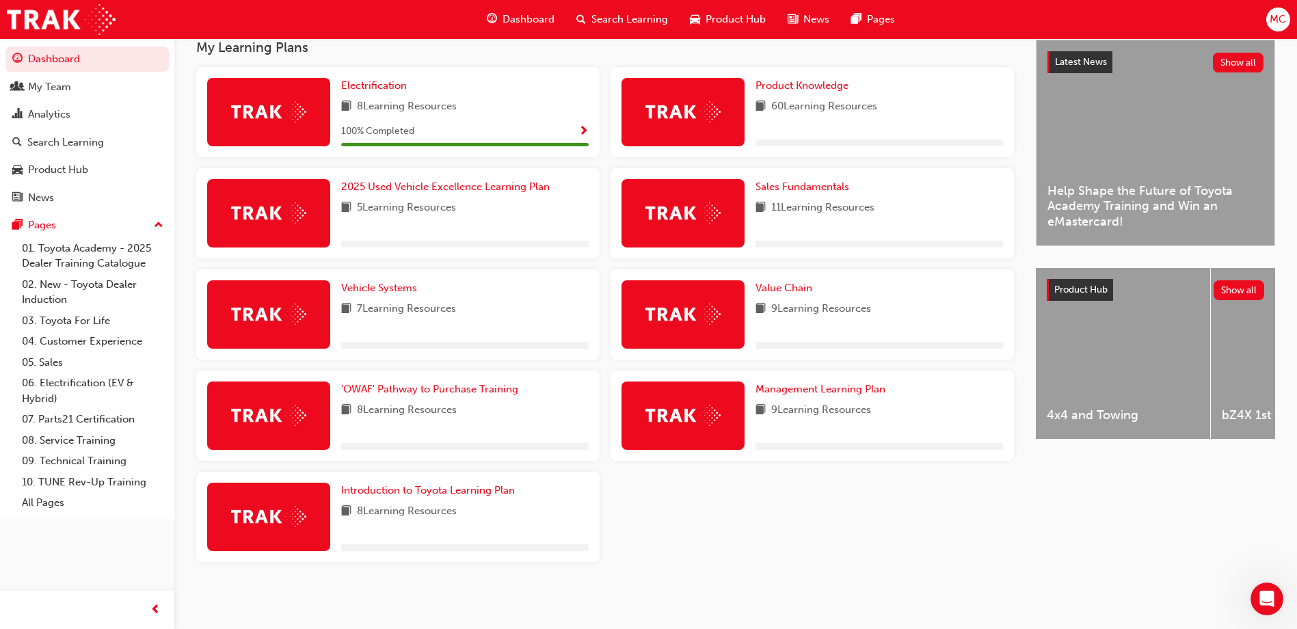
scroll to position [314, 0]
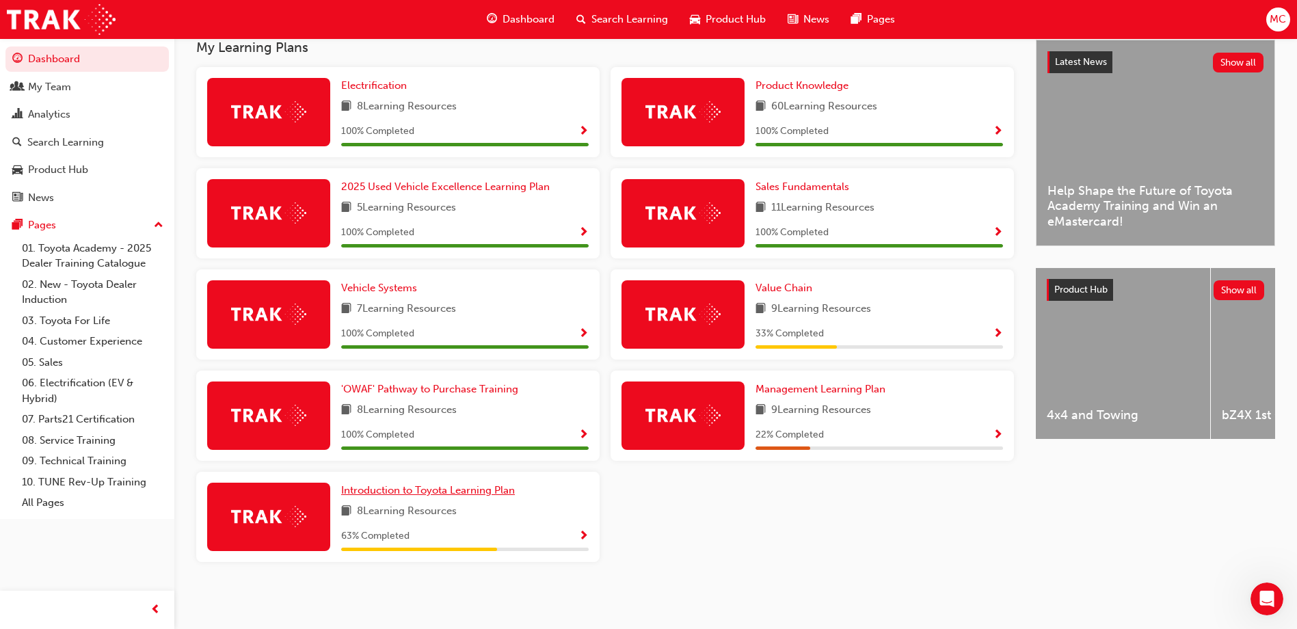
click at [417, 492] on span "Introduction to Toyota Learning Plan" at bounding box center [428, 490] width 174 height 12
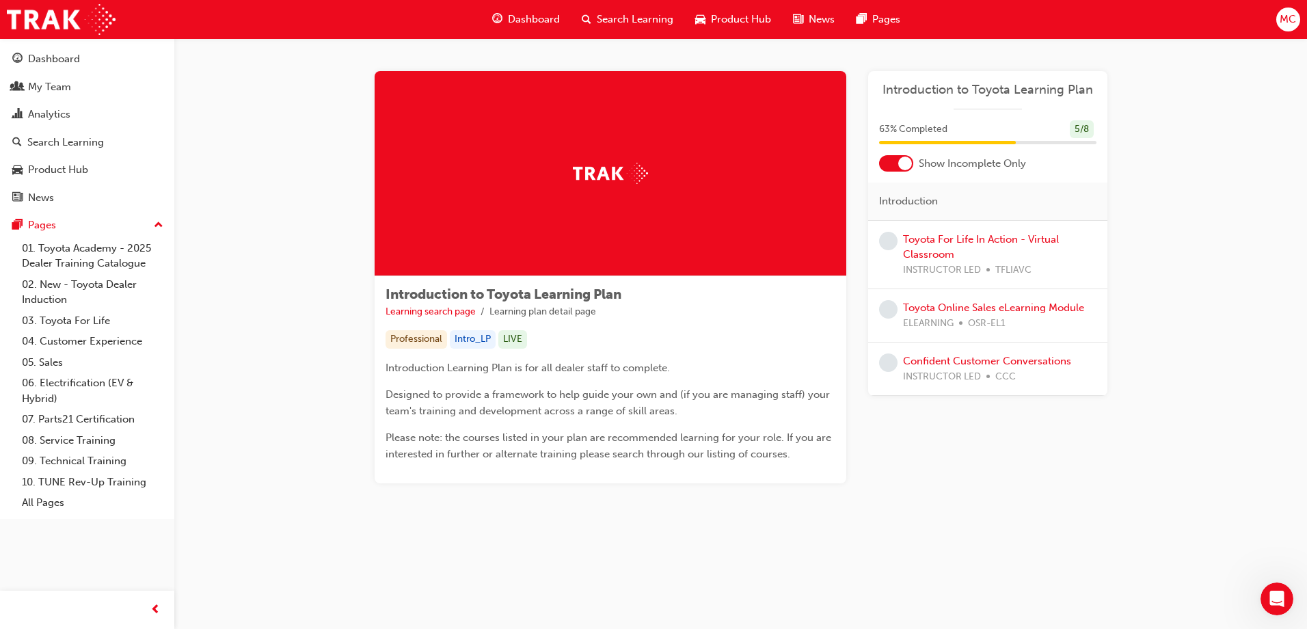
click at [537, 11] on div "Dashboard" at bounding box center [526, 19] width 90 height 28
